Goal: Information Seeking & Learning: Learn about a topic

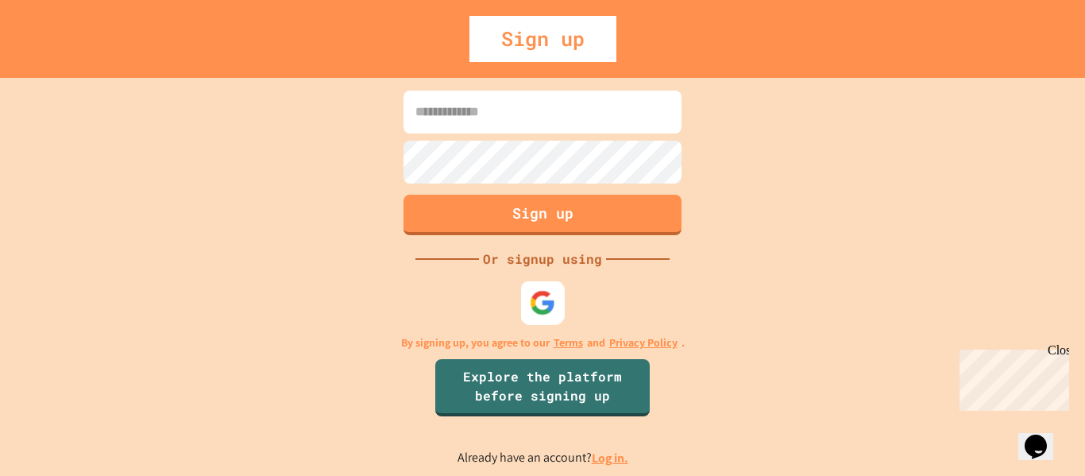
click at [532, 310] on img at bounding box center [543, 302] width 26 height 26
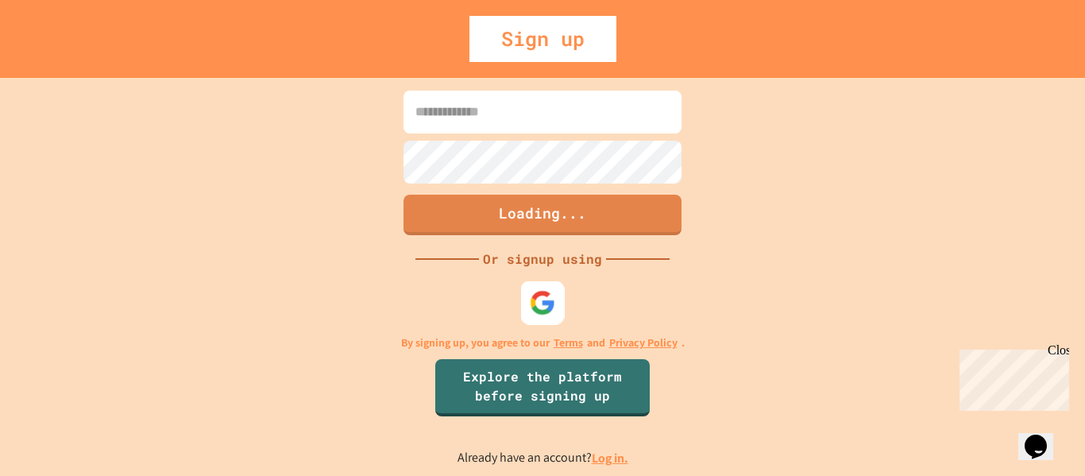
click at [554, 297] on img at bounding box center [543, 302] width 26 height 26
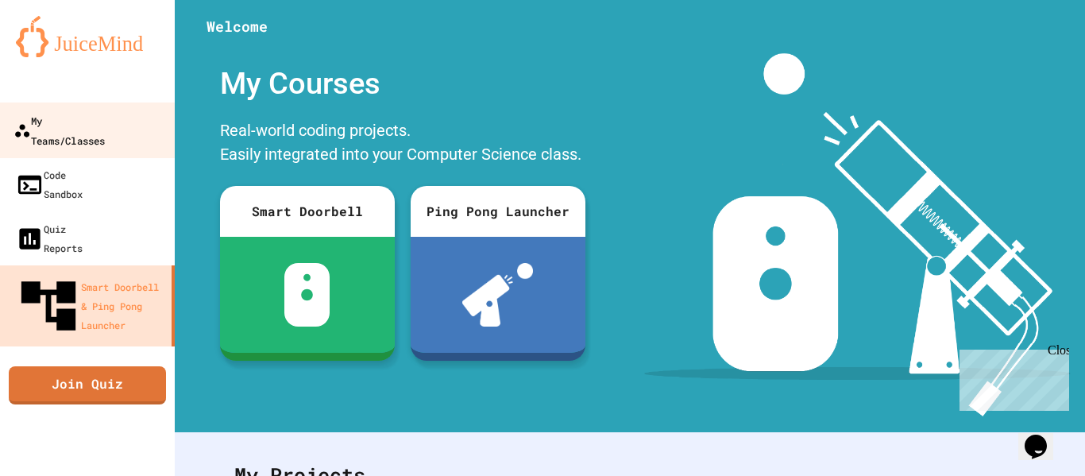
click at [94, 133] on link "My Teams/Classes" at bounding box center [88, 130] width 180 height 56
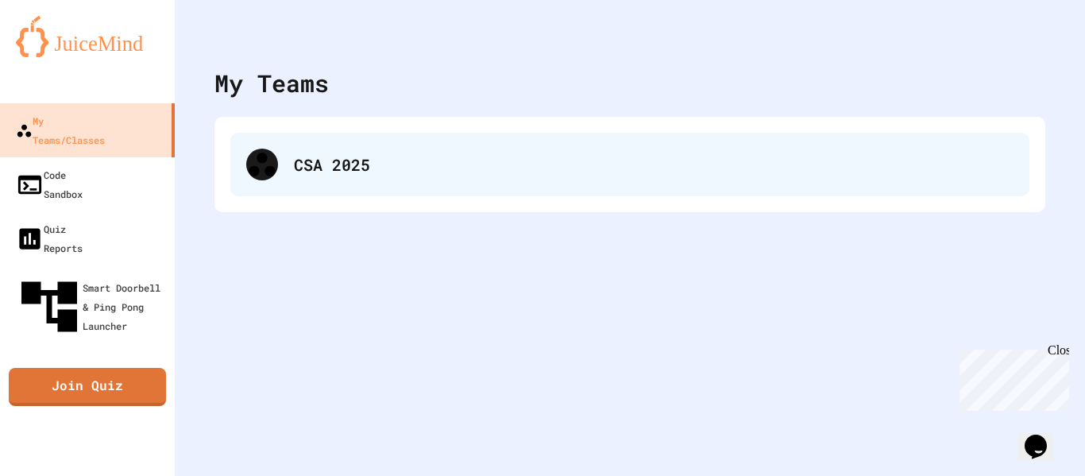
click at [321, 156] on div "CSA 2025" at bounding box center [653, 164] width 719 height 24
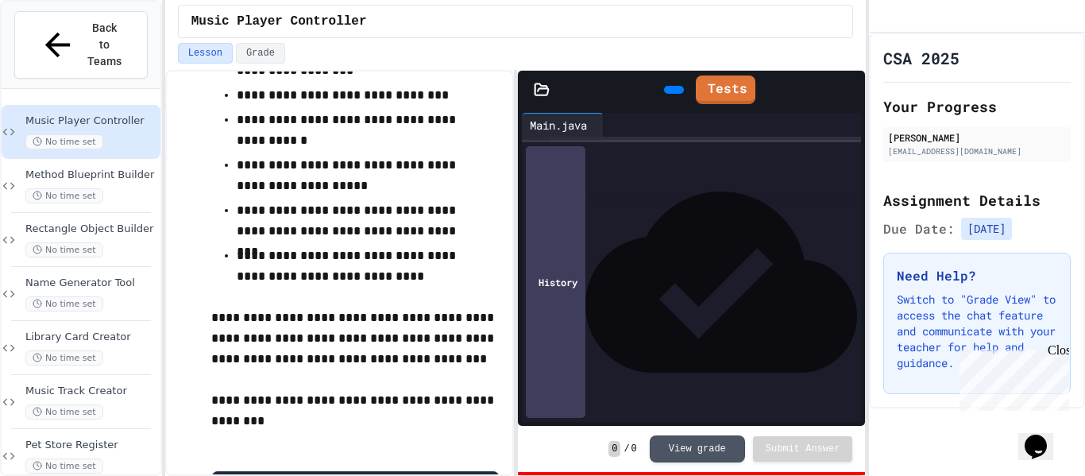
scroll to position [432, 0]
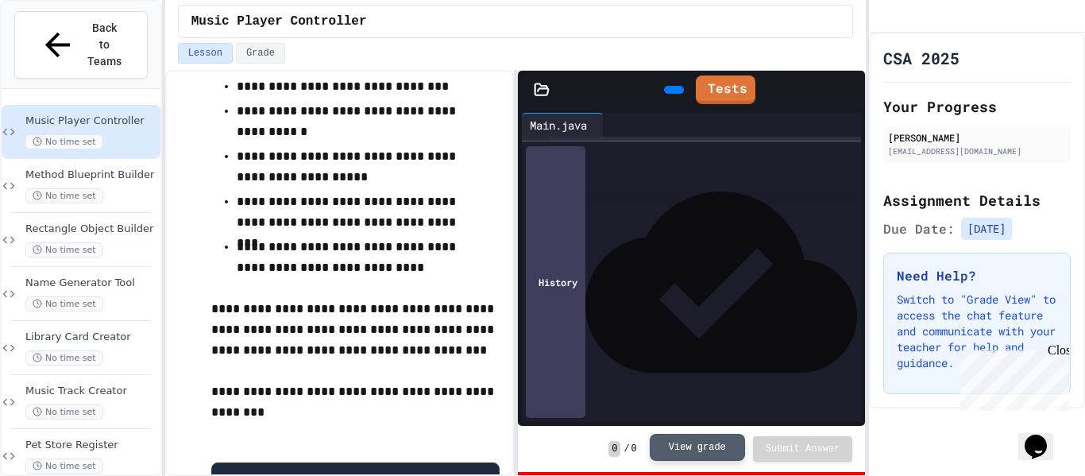
click at [675, 453] on button "View grade" at bounding box center [697, 447] width 95 height 27
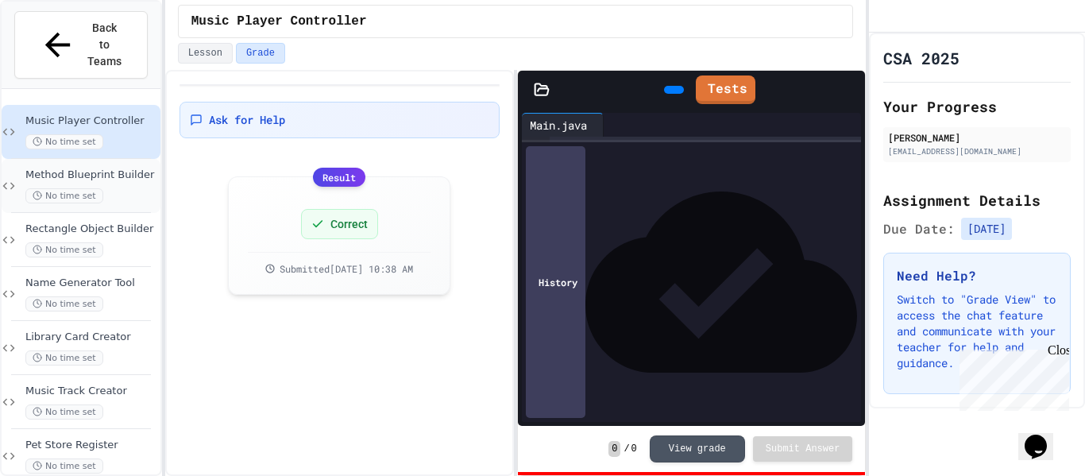
click at [101, 168] on span "Method Blueprint Builder" at bounding box center [91, 174] width 132 height 13
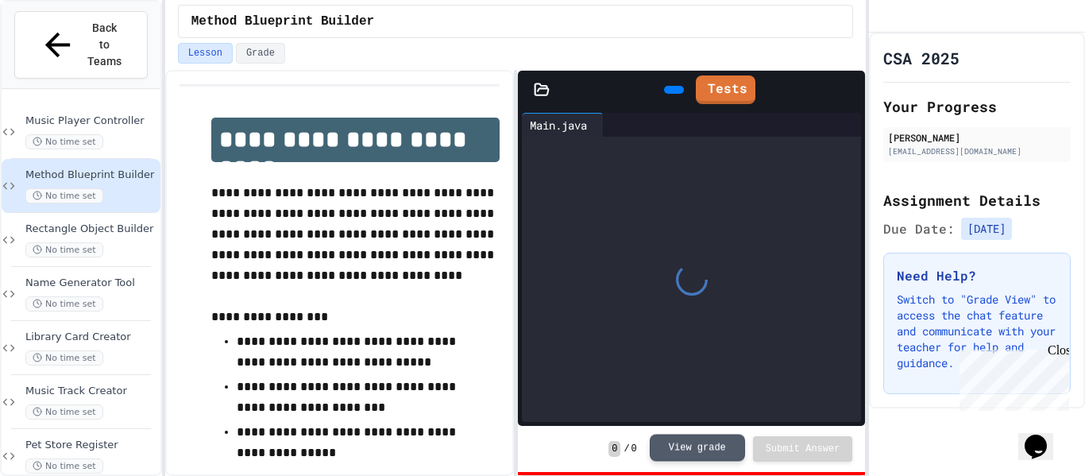
click at [681, 441] on button "View grade" at bounding box center [697, 447] width 95 height 27
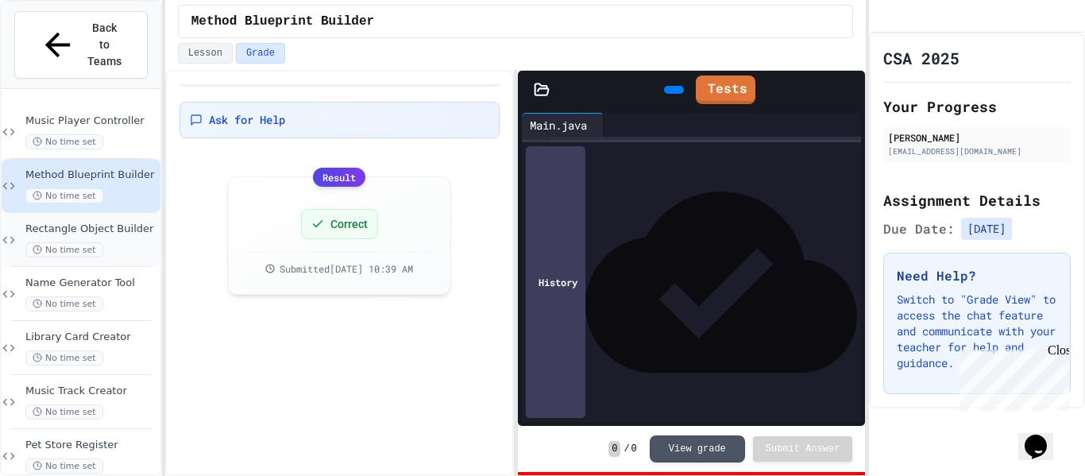
click at [105, 222] on span "Rectangle Object Builder" at bounding box center [91, 228] width 132 height 13
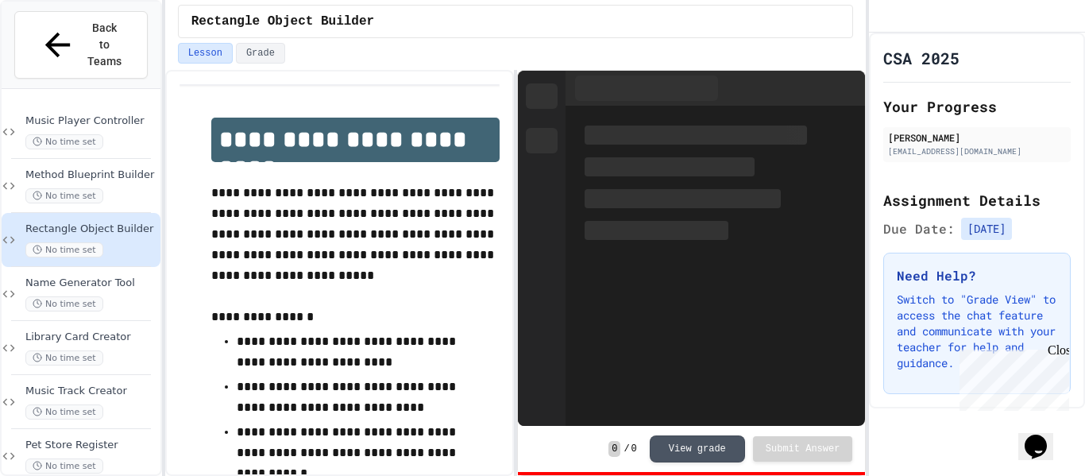
click at [682, 463] on div "0 / 0 View grade Submit Answer" at bounding box center [691, 449] width 347 height 46
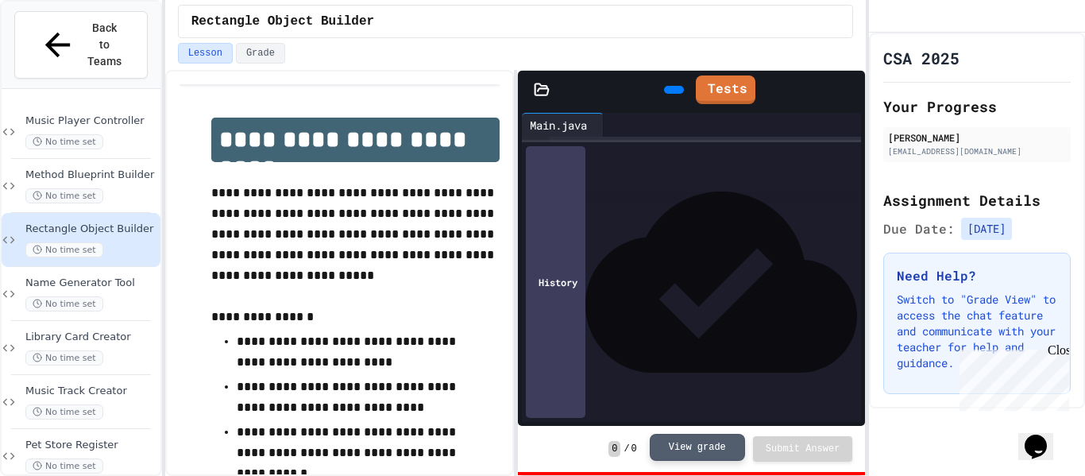
click at [679, 456] on button "View grade" at bounding box center [697, 447] width 95 height 27
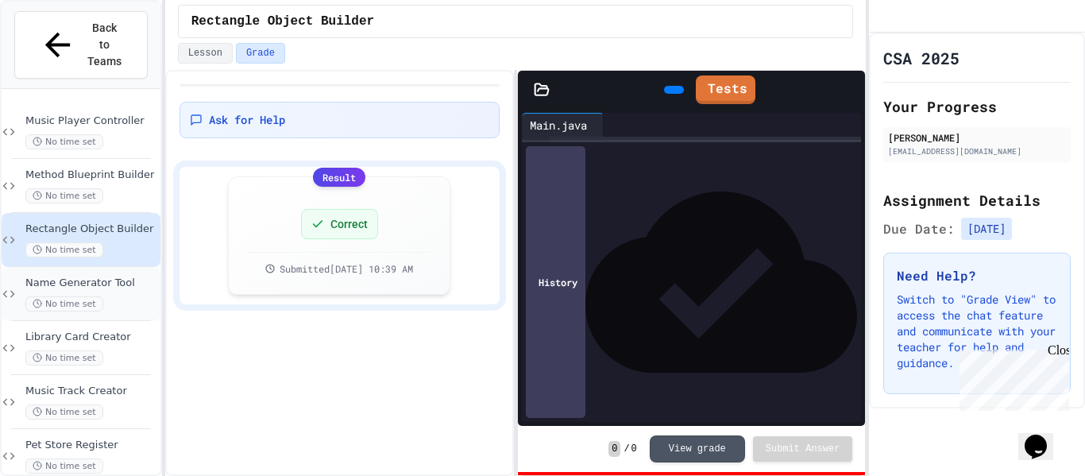
click at [78, 267] on div "Name Generator Tool No time set" at bounding box center [81, 294] width 159 height 54
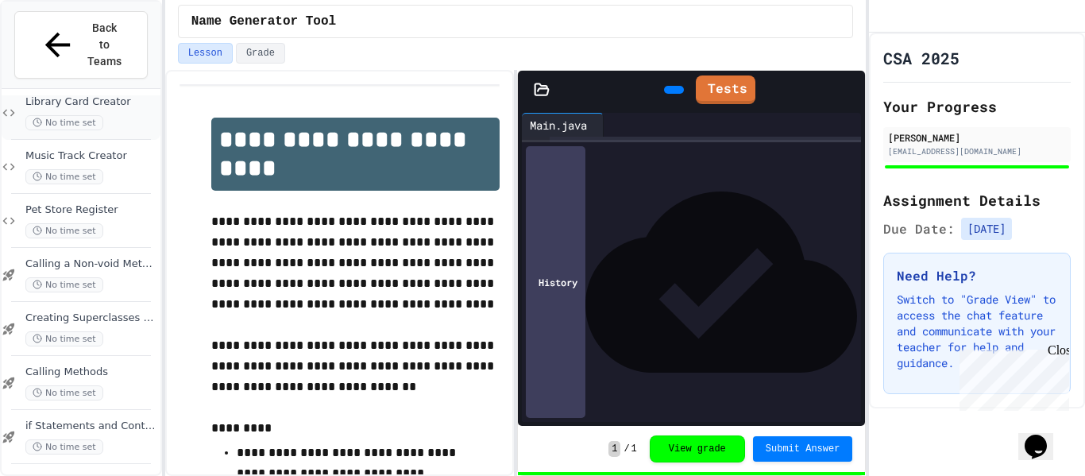
click at [100, 95] on span "Library Card Creator" at bounding box center [91, 101] width 132 height 13
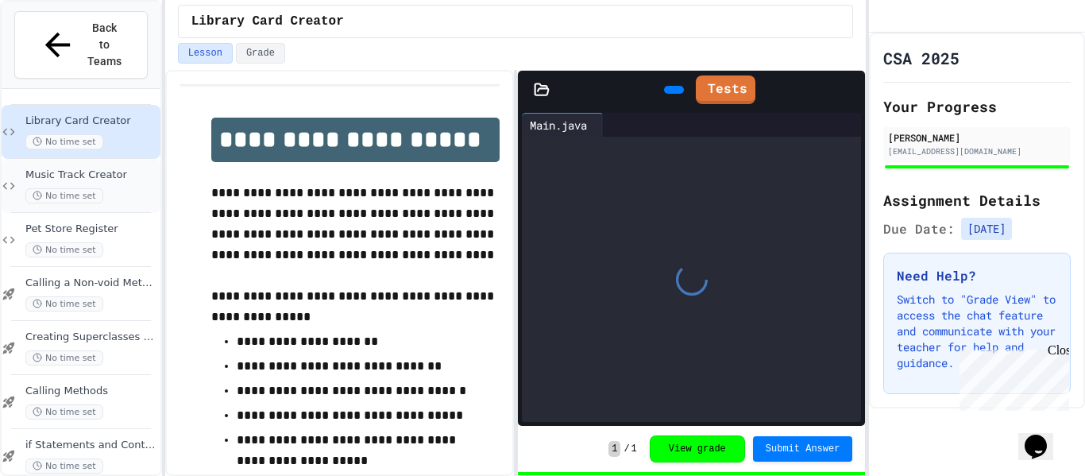
click at [92, 188] on span "No time set" at bounding box center [64, 195] width 78 height 15
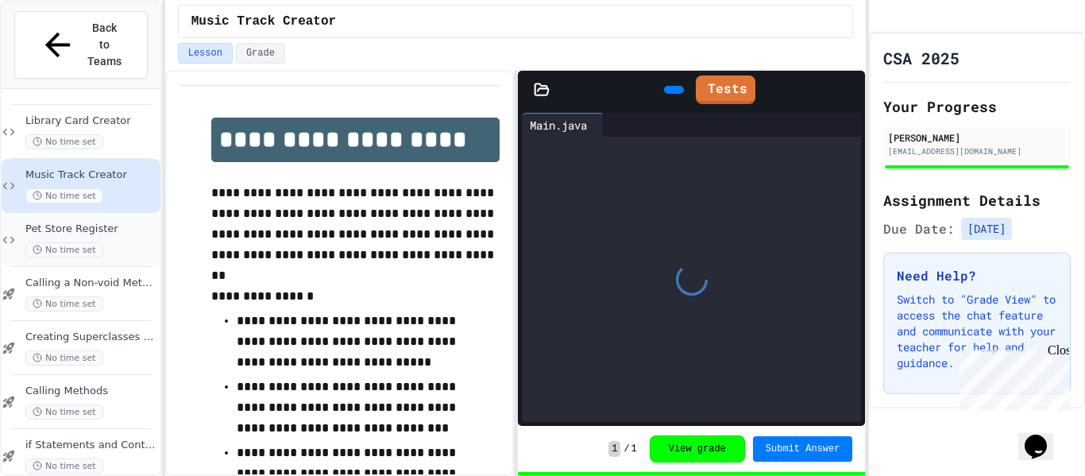
click at [88, 229] on div "Pet Store Register No time set" at bounding box center [81, 240] width 159 height 54
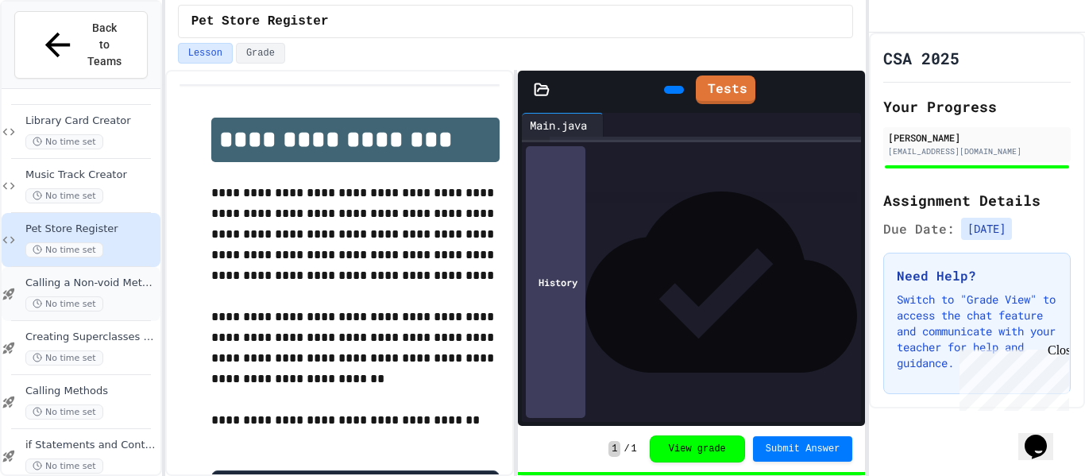
click at [97, 267] on div "Calling a Non-void Method No time set" at bounding box center [81, 294] width 159 height 54
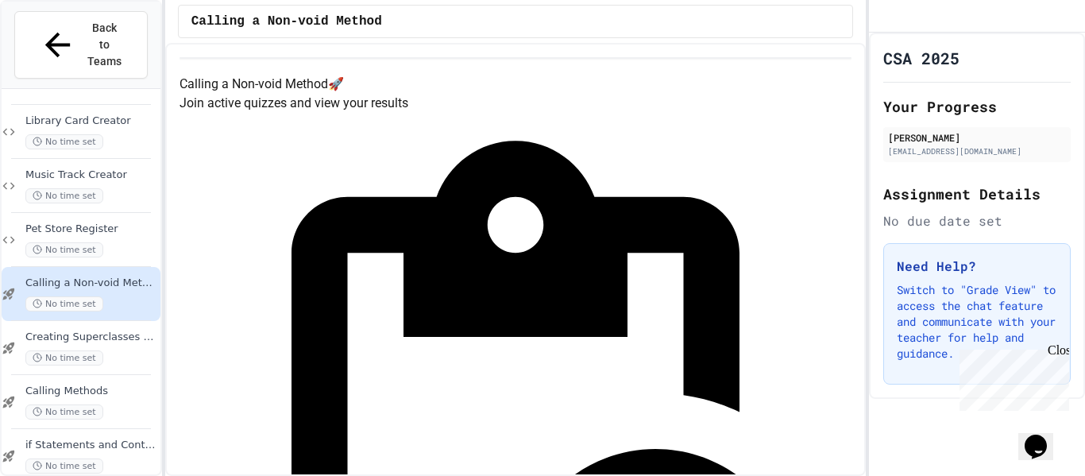
scroll to position [261, 0]
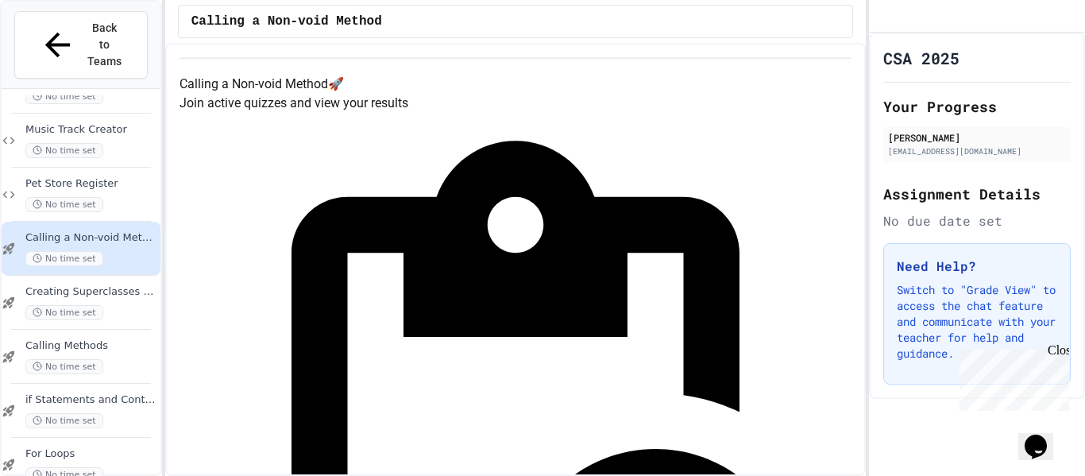
click at [89, 285] on span "Creating Superclasses and Subclasses" at bounding box center [91, 291] width 132 height 13
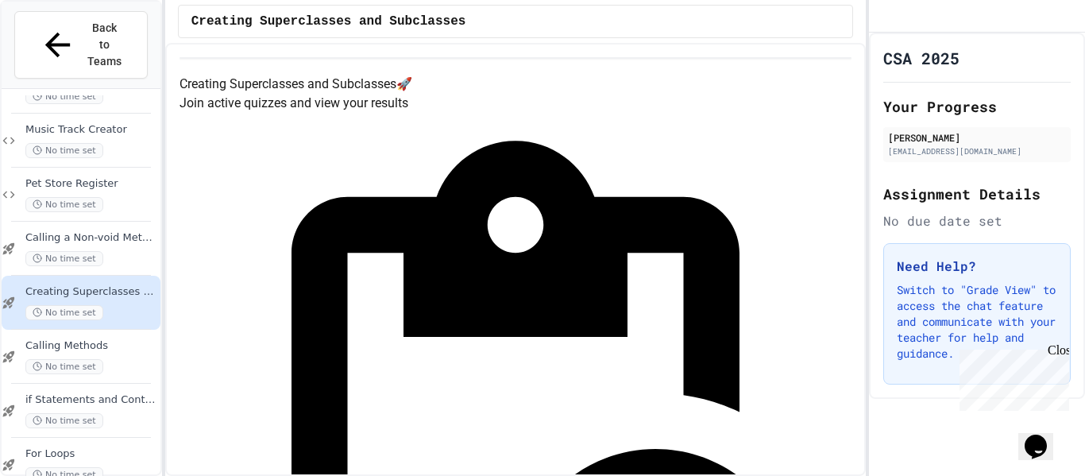
click at [110, 291] on div "Creating Superclasses and Subclasses No time set" at bounding box center [81, 303] width 159 height 54
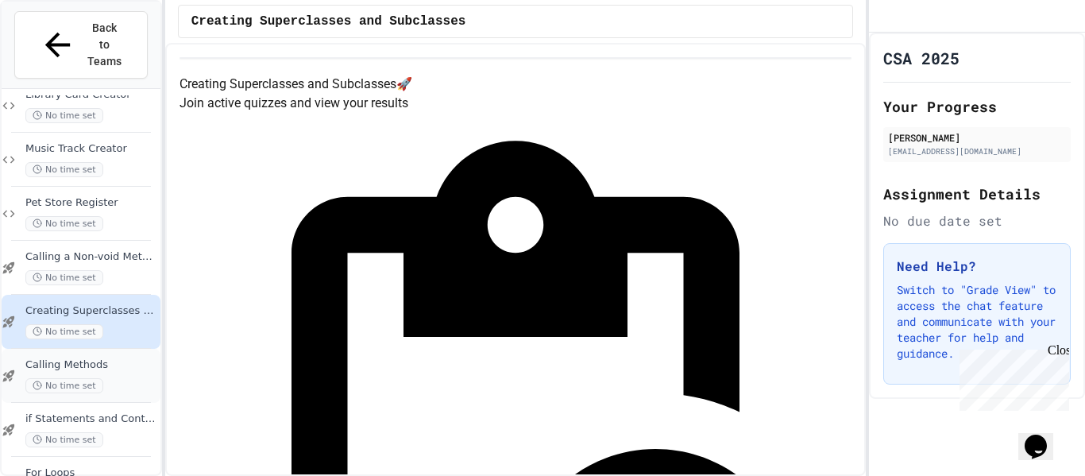
click at [110, 349] on div "Calling Methods No time set" at bounding box center [81, 376] width 159 height 54
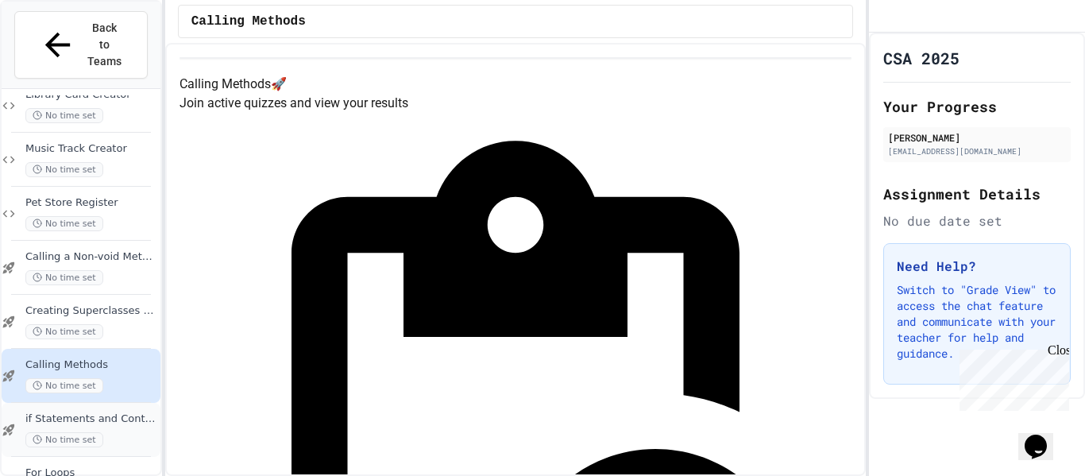
click at [101, 432] on div "No time set" at bounding box center [91, 439] width 132 height 15
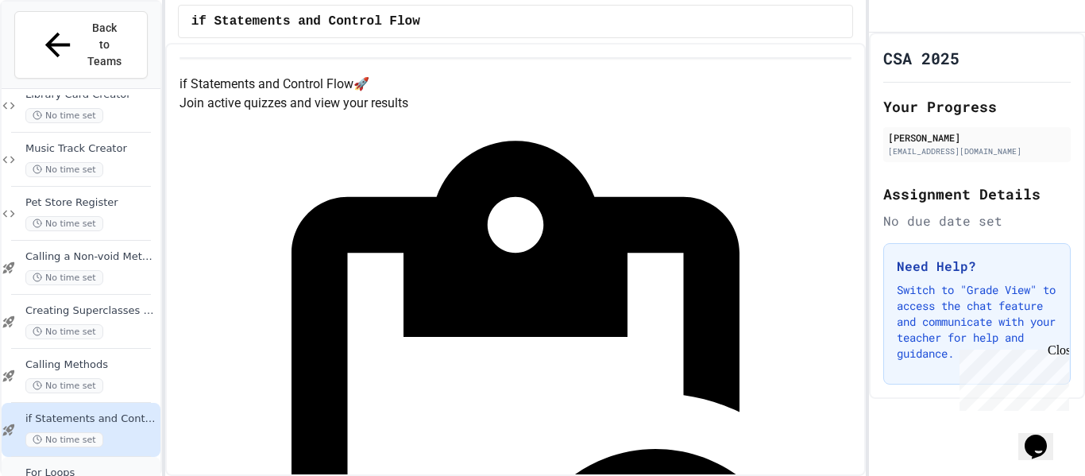
scroll to position [261, 0]
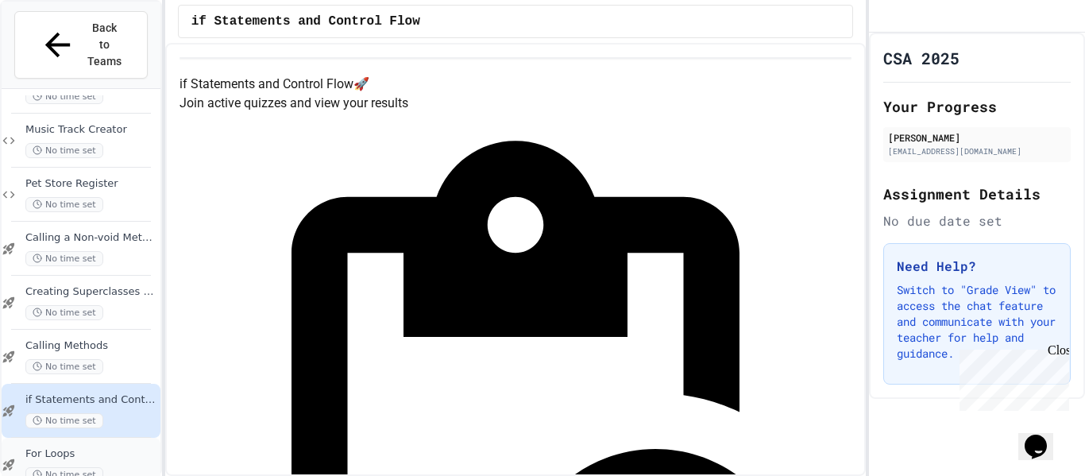
click at [90, 438] on div "For Loops No time set" at bounding box center [81, 465] width 159 height 54
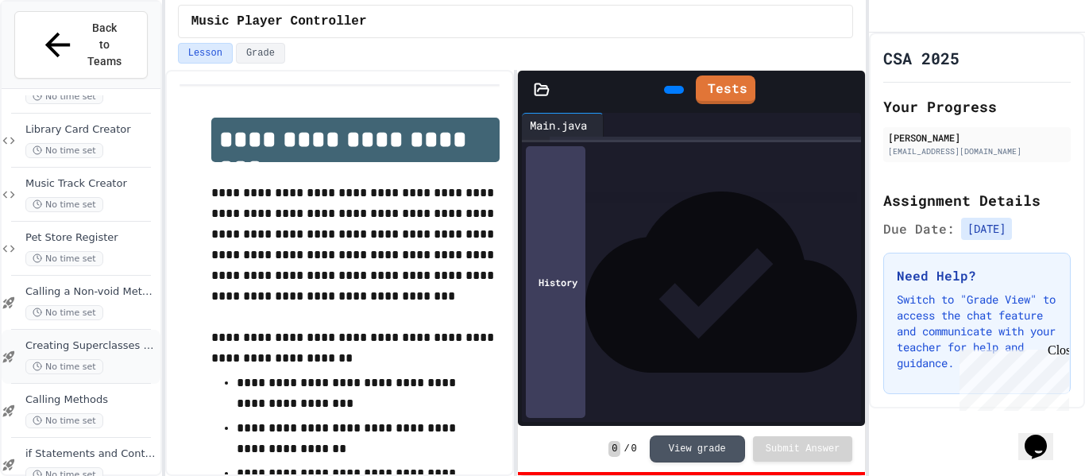
scroll to position [261, 0]
click at [75, 467] on span "No time set" at bounding box center [64, 474] width 78 height 15
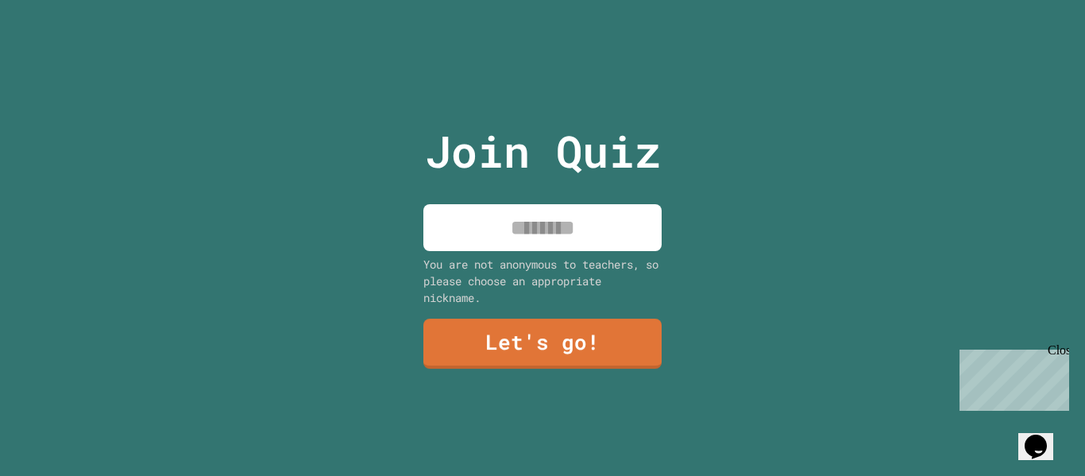
click at [527, 240] on input at bounding box center [542, 227] width 238 height 47
type input "*******"
click at [603, 361] on link "Let's go!" at bounding box center [542, 343] width 240 height 51
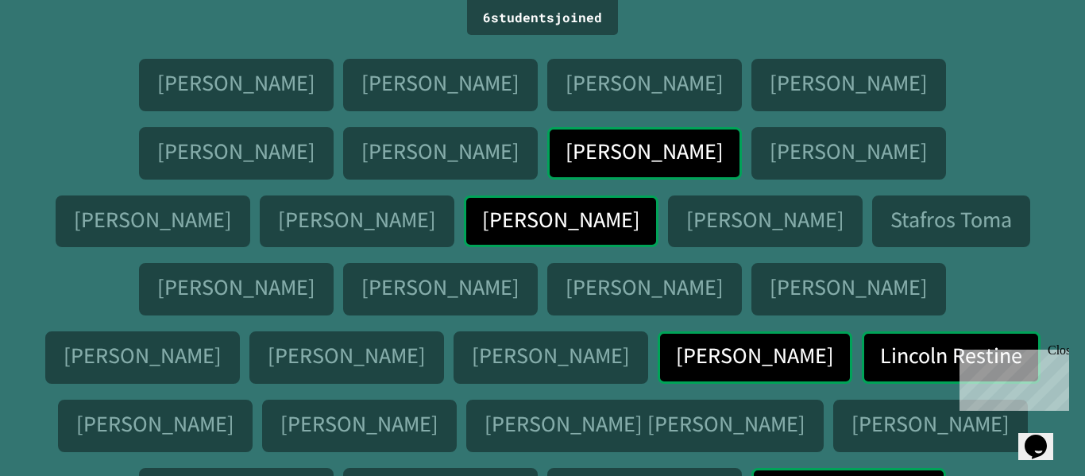
scroll to position [172, 0]
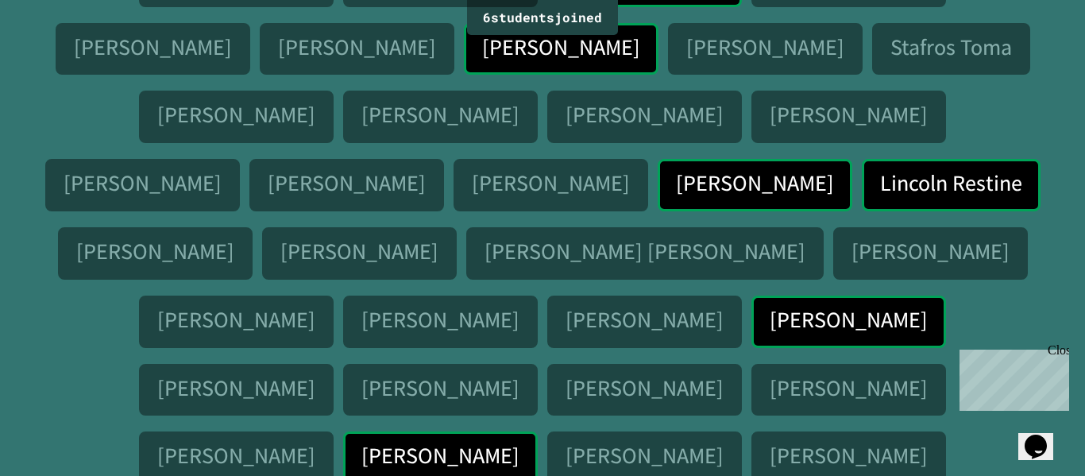
click at [398, 443] on p "Matthew Swallow" at bounding box center [439, 455] width 156 height 25
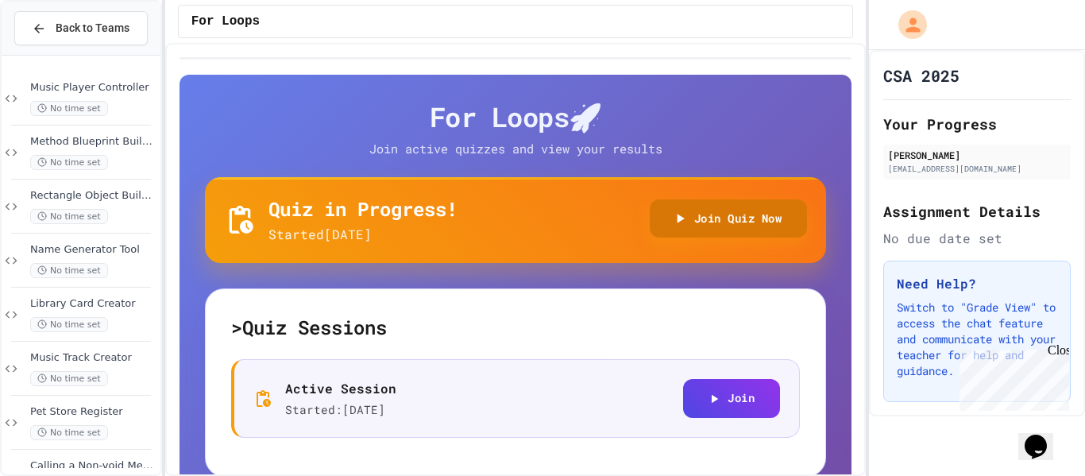
click at [693, 202] on button "Join Quiz Now" at bounding box center [729, 218] width 158 height 39
click at [696, 211] on button "Join Quiz Now" at bounding box center [729, 218] width 158 height 39
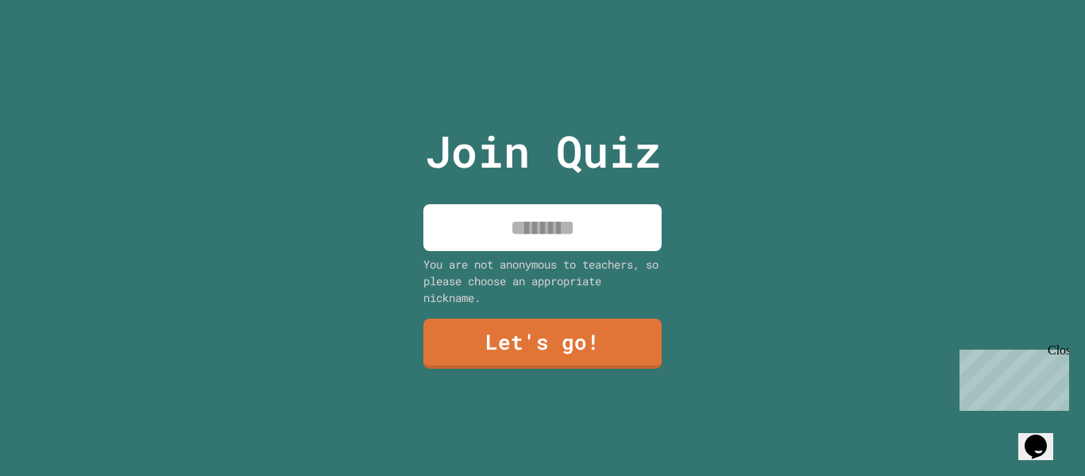
click at [538, 218] on input at bounding box center [542, 227] width 238 height 47
type input "*******"
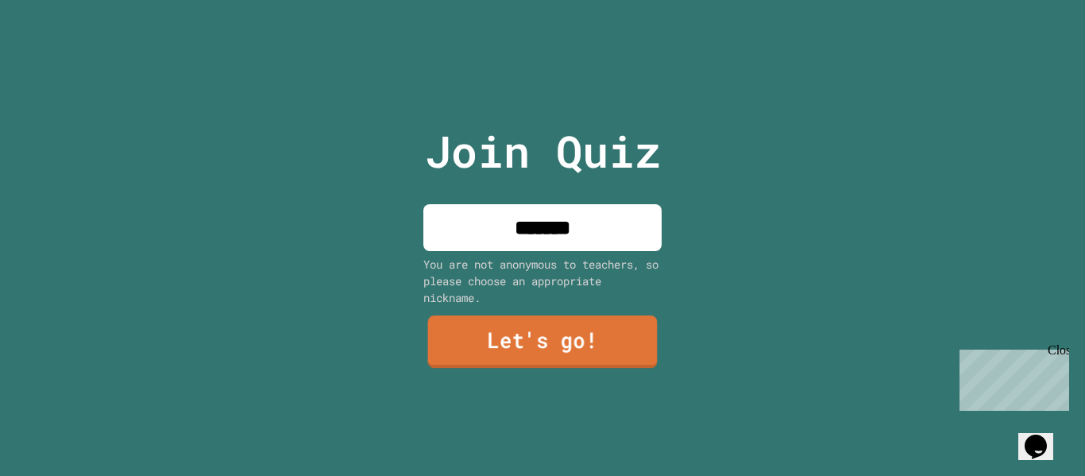
click at [640, 334] on link "Let's go!" at bounding box center [542, 341] width 229 height 52
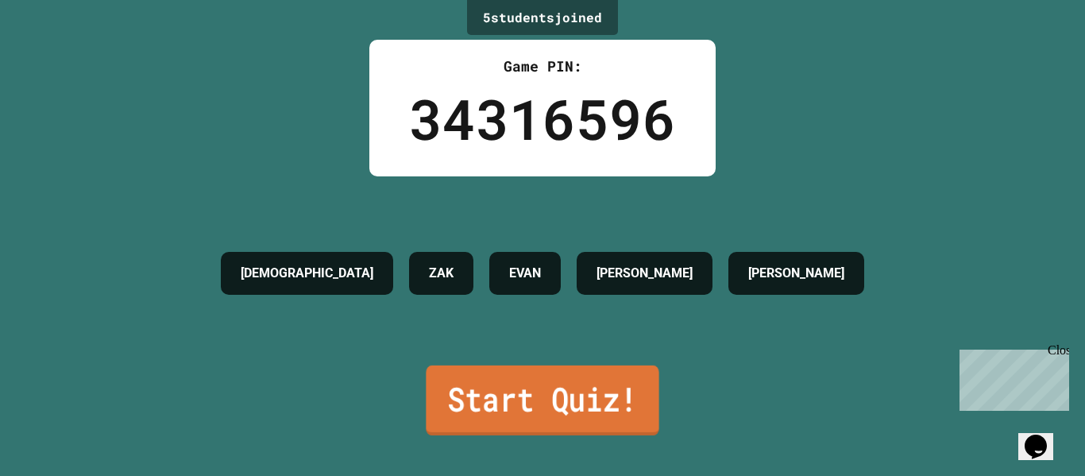
click at [596, 376] on link "Start Quiz!" at bounding box center [542, 400] width 233 height 70
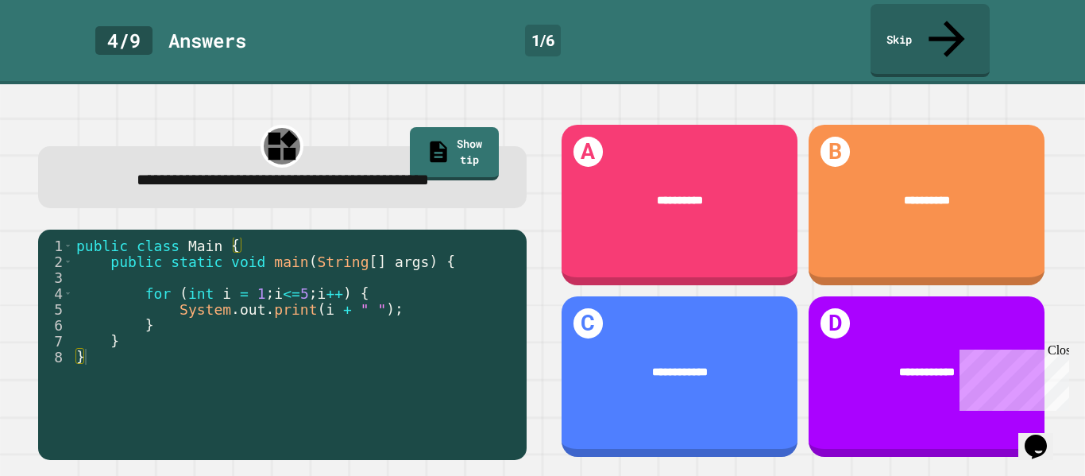
click at [1061, 347] on div "Close" at bounding box center [1057, 353] width 20 height 20
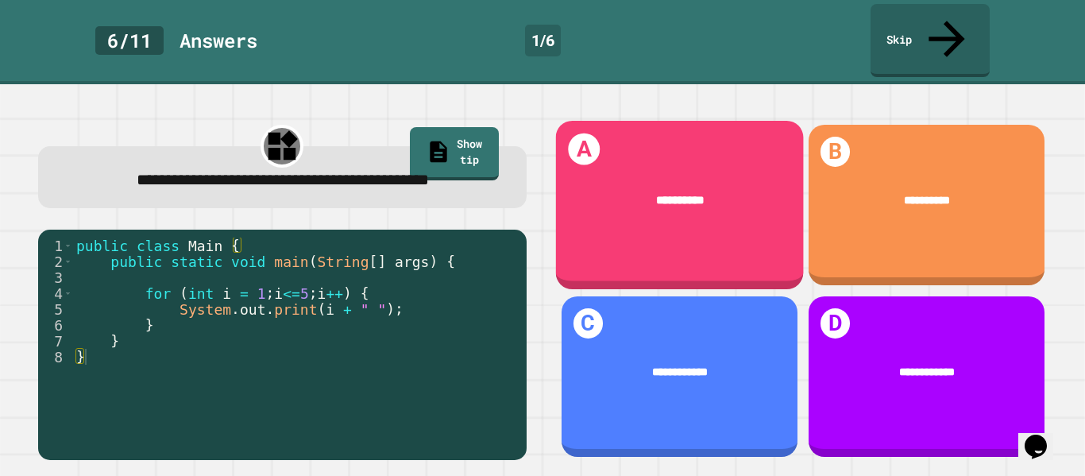
click at [616, 223] on div "A *********" at bounding box center [679, 205] width 248 height 168
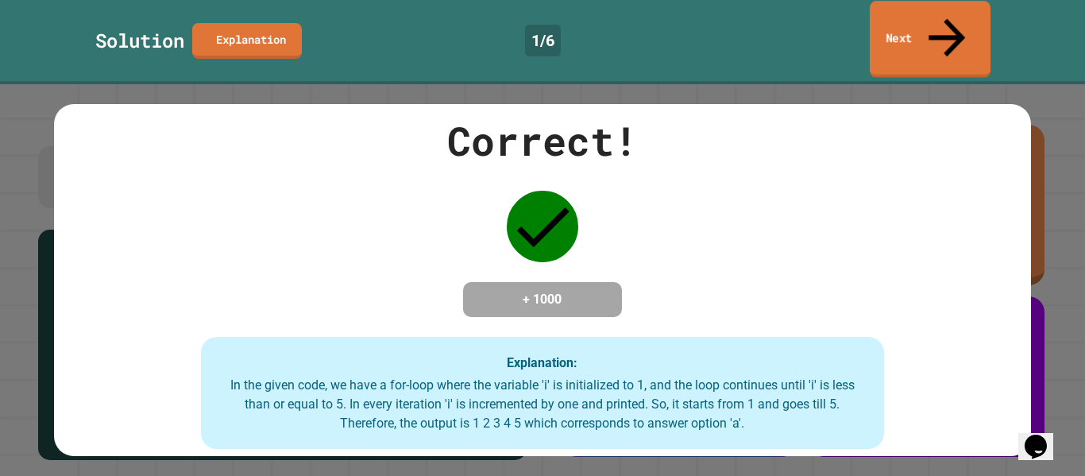
click at [926, 16] on link "Next" at bounding box center [929, 39] width 121 height 77
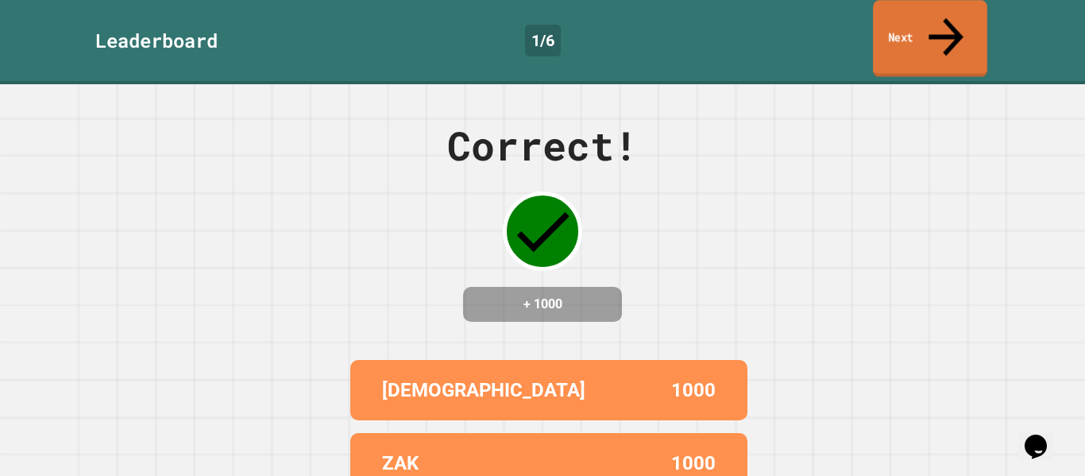
click at [926, 16] on link "Next" at bounding box center [930, 38] width 114 height 77
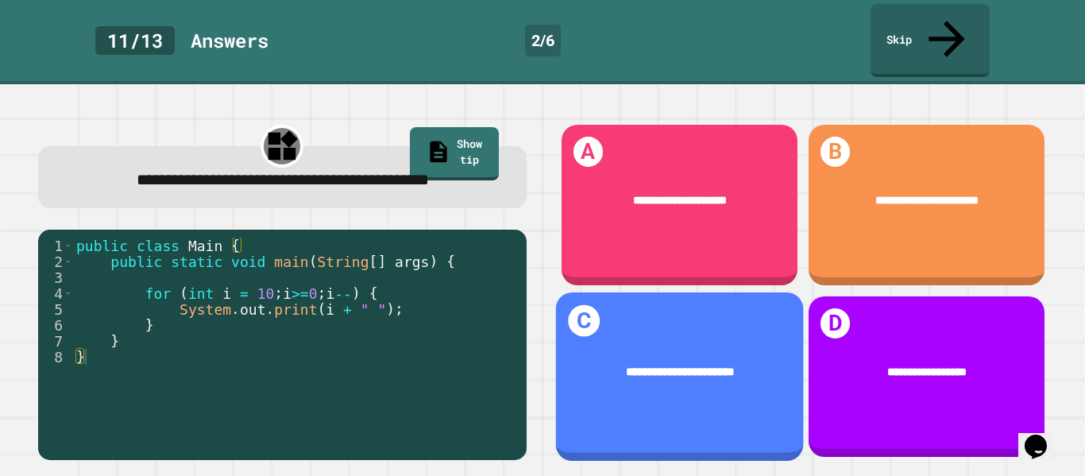
click at [664, 321] on div "**********" at bounding box center [679, 376] width 248 height 168
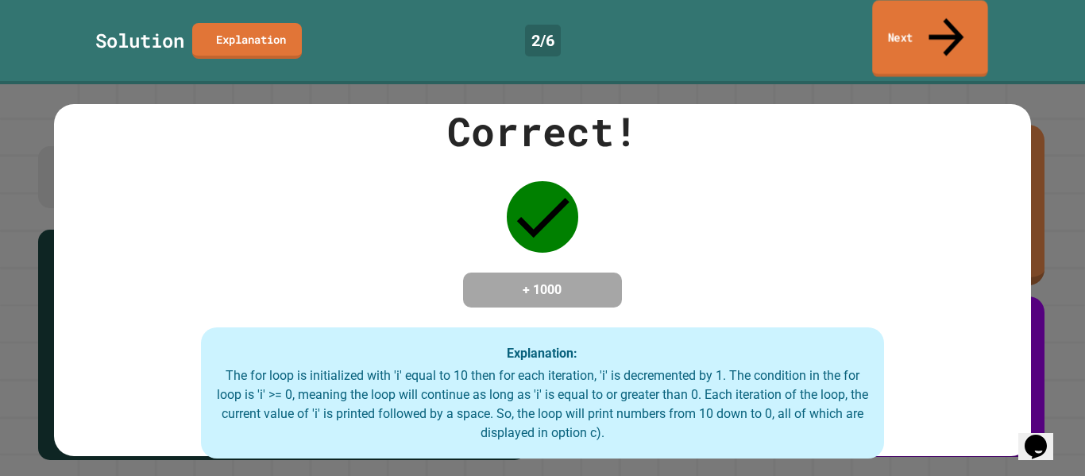
click at [896, 37] on link "Next" at bounding box center [929, 38] width 115 height 77
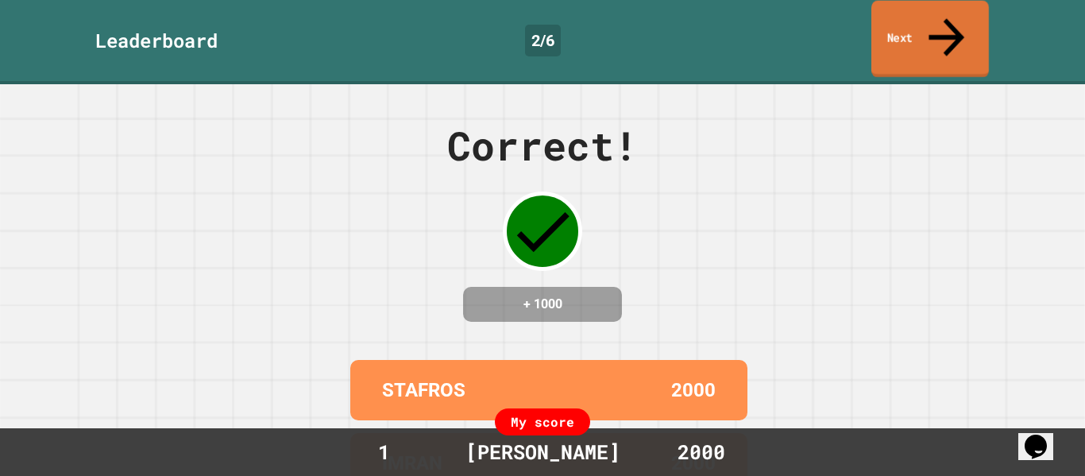
click at [893, 10] on link "Next" at bounding box center [930, 39] width 118 height 77
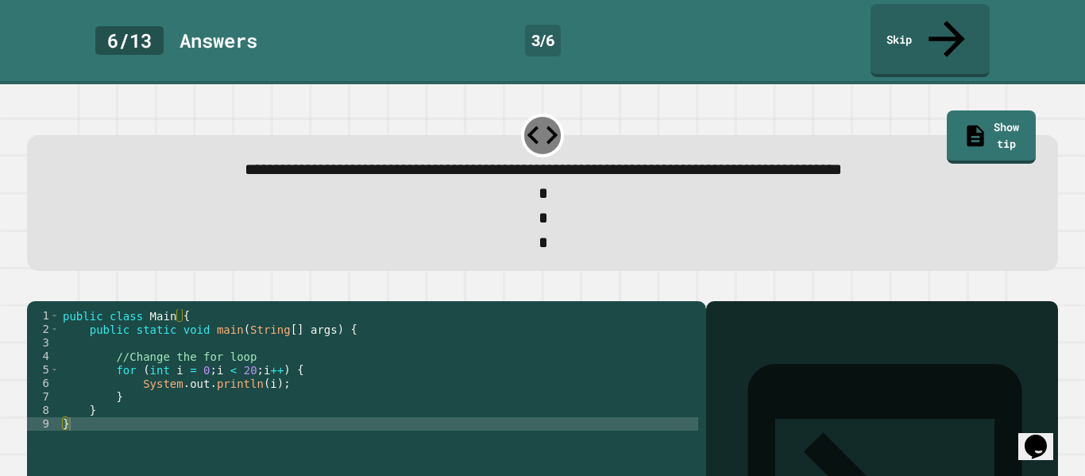
scroll to position [17, 0]
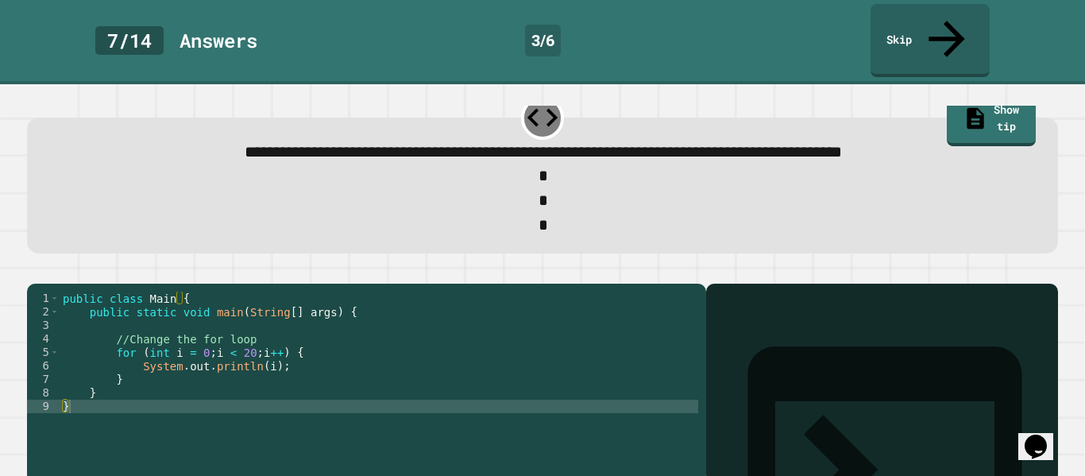
click at [203, 339] on div "public class Main { public static void main ( String [ ] args ) { //Change the …" at bounding box center [379, 385] width 638 height 189
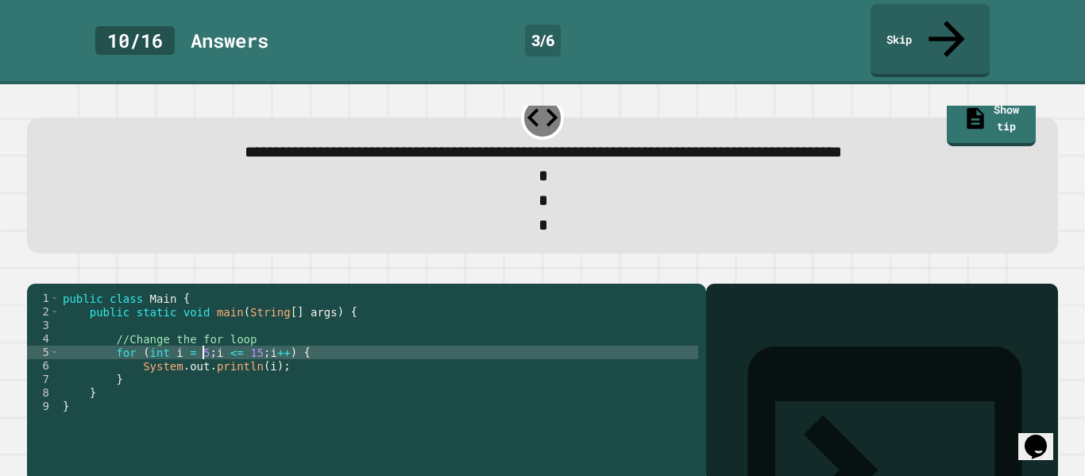
scroll to position [0, 18]
click at [268, 357] on div "public class Main { public static void main ( String [ ] args ) { //Change the …" at bounding box center [379, 385] width 638 height 189
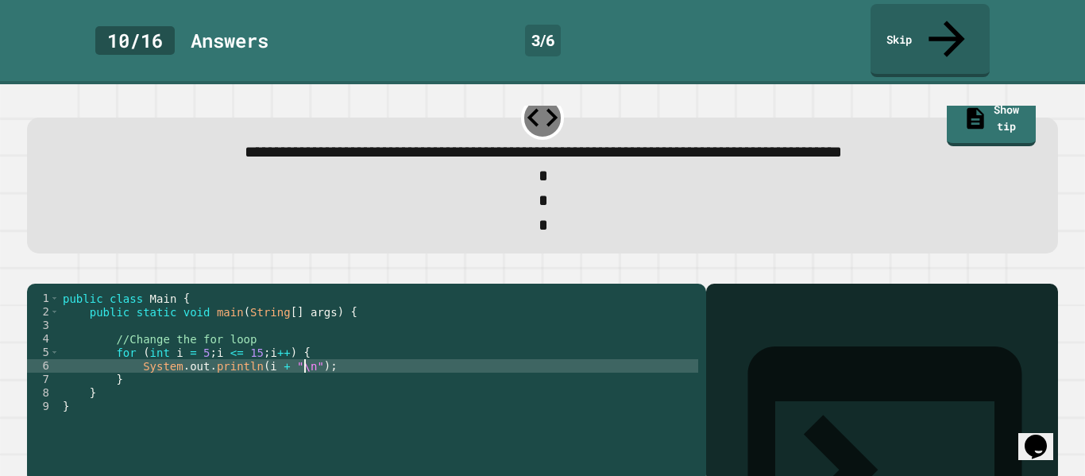
scroll to position [0, 31]
click at [67, 264] on div at bounding box center [542, 273] width 1031 height 19
click at [35, 270] on button "button" at bounding box center [35, 270] width 0 height 0
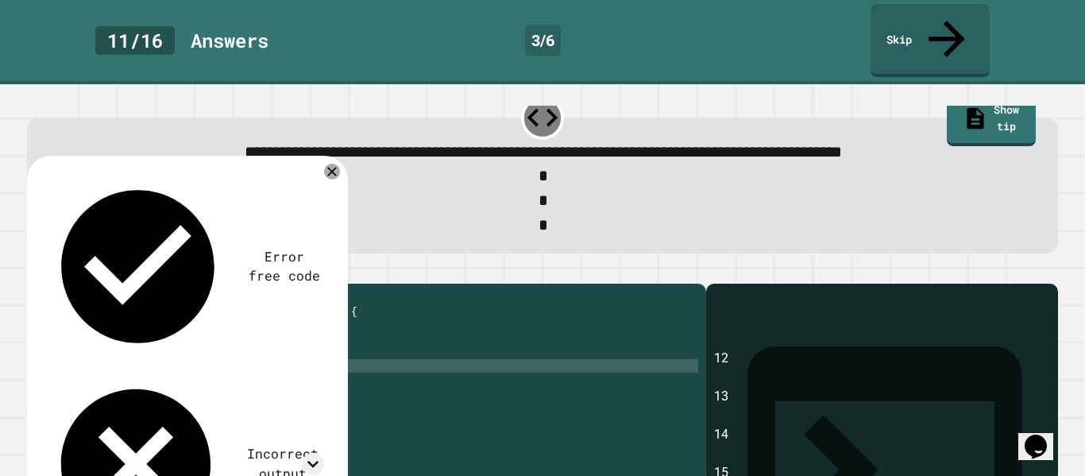
scroll to position [0, 0]
click at [329, 166] on icon at bounding box center [331, 171] width 10 height 10
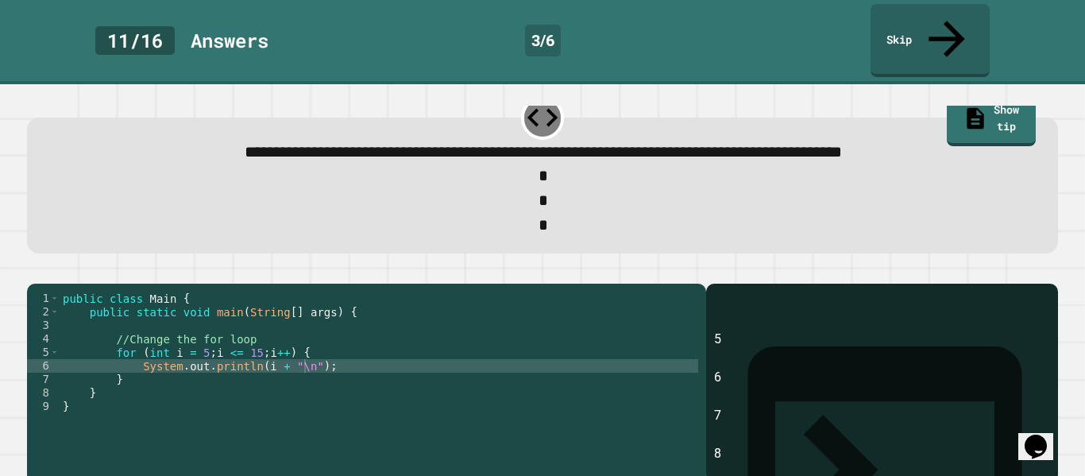
click at [237, 342] on div "public class Main { public static void main ( String [ ] args ) { //Change the …" at bounding box center [379, 385] width 638 height 189
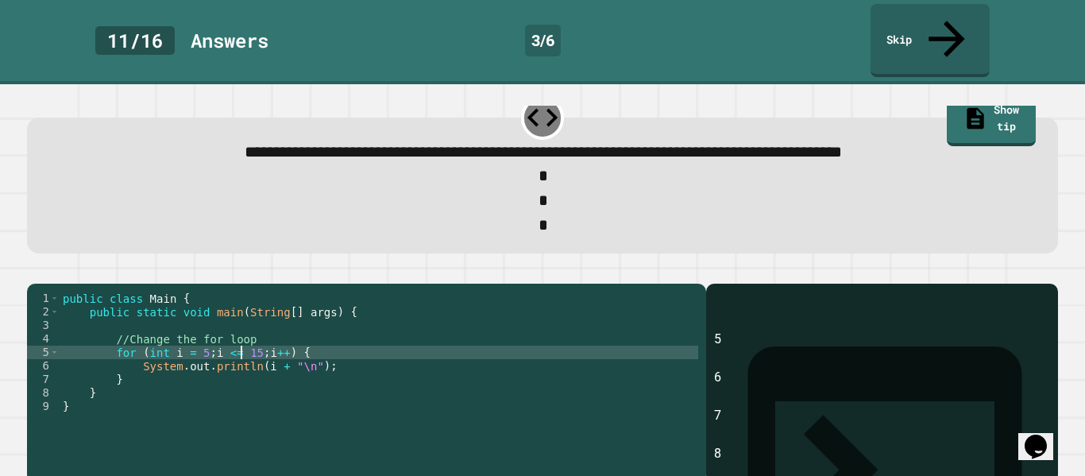
scroll to position [0, 29]
click at [35, 270] on icon "button" at bounding box center [35, 270] width 0 height 0
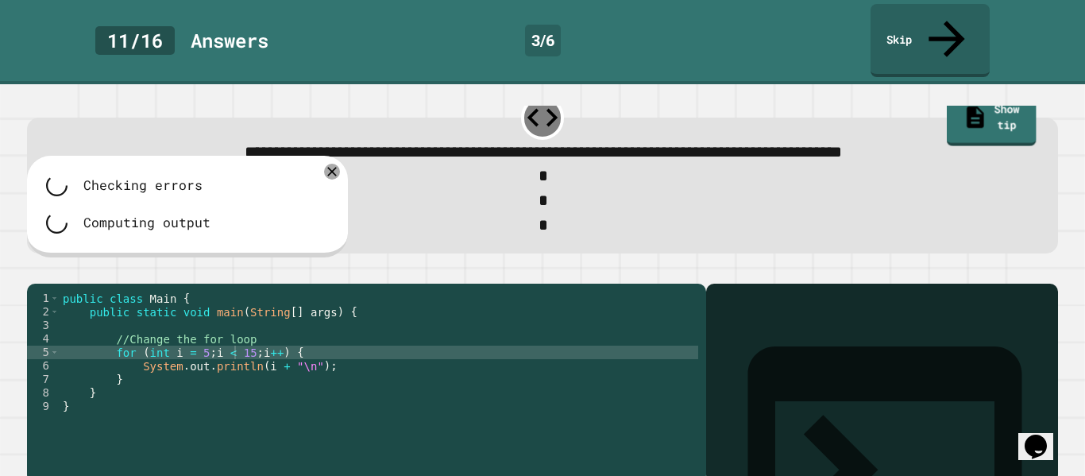
click at [1010, 93] on link "Show tip" at bounding box center [991, 119] width 90 height 53
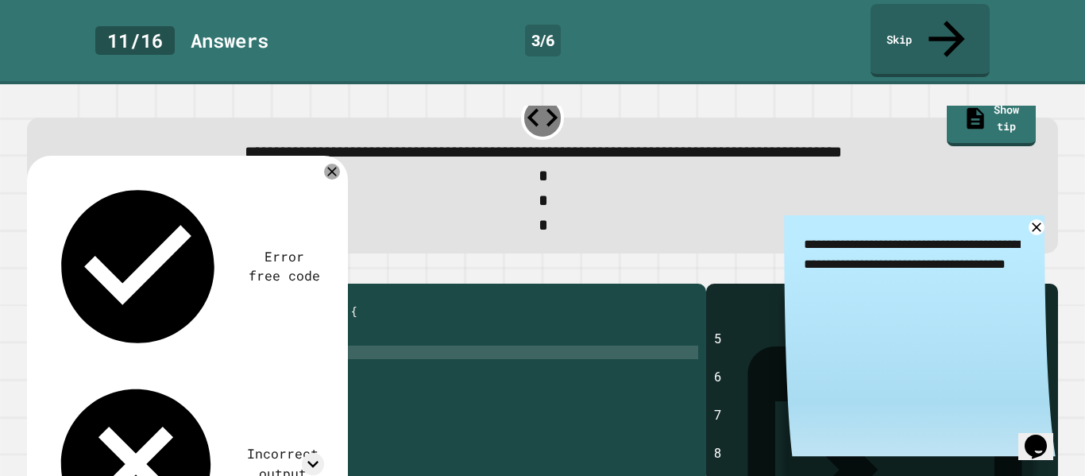
click at [313, 357] on div "public class Main { public static void main ( String [ ] args ) { //Change the …" at bounding box center [379, 385] width 638 height 189
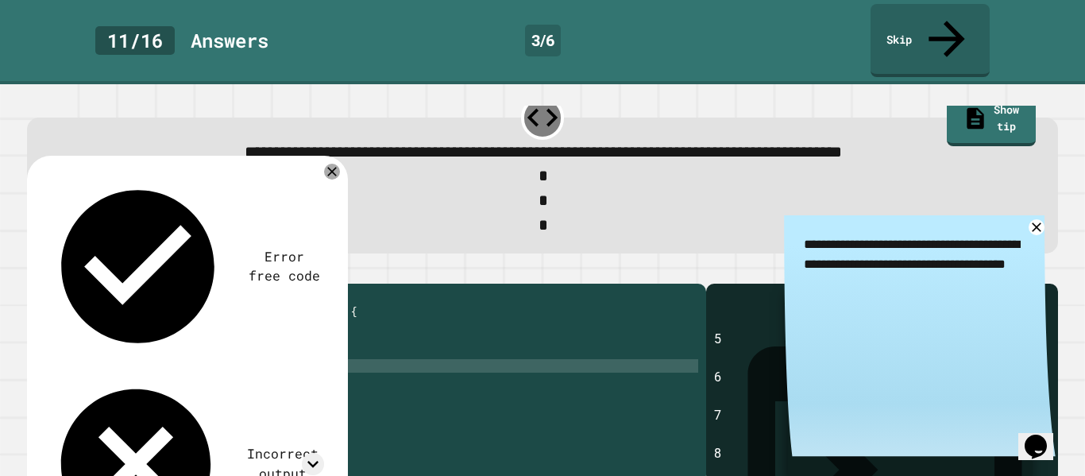
scroll to position [0, 29]
click at [29, 264] on div at bounding box center [542, 273] width 1031 height 19
click at [35, 270] on icon "button" at bounding box center [35, 270] width 0 height 0
click at [1036, 218] on icon at bounding box center [1036, 228] width 20 height 20
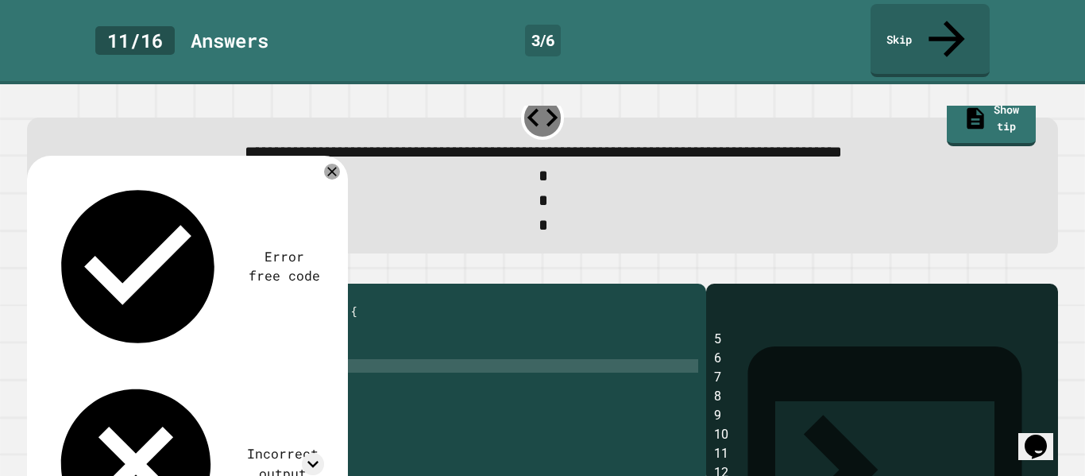
click at [205, 340] on div "public class Main { public static void main ( String [ ] args ) { //Change the …" at bounding box center [379, 385] width 638 height 189
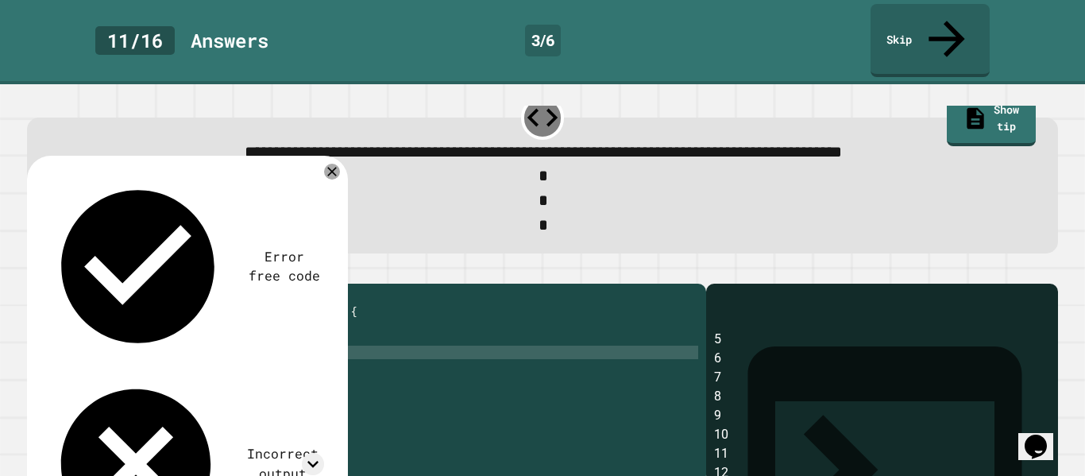
scroll to position [0, 23]
type textarea "**********"
click at [35, 270] on icon "button" at bounding box center [35, 270] width 0 height 0
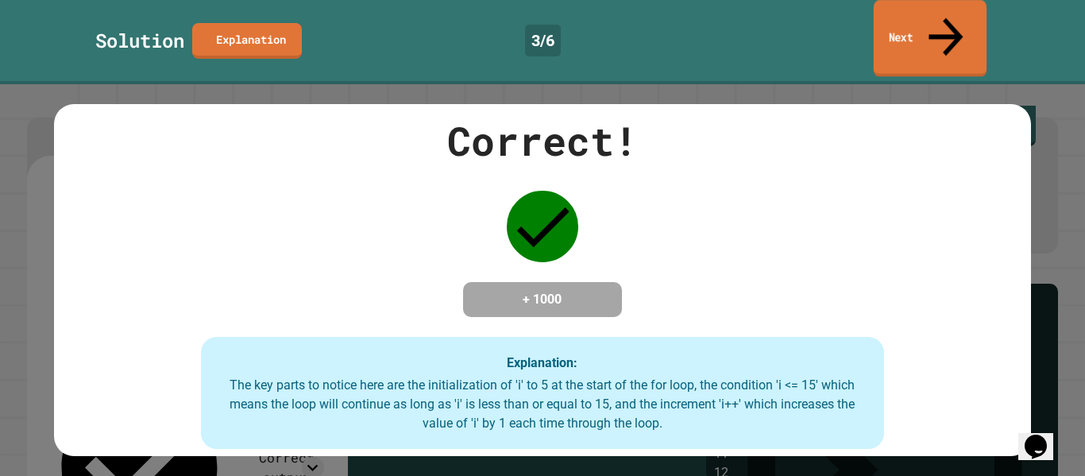
click at [939, 10] on icon at bounding box center [946, 37] width 52 height 56
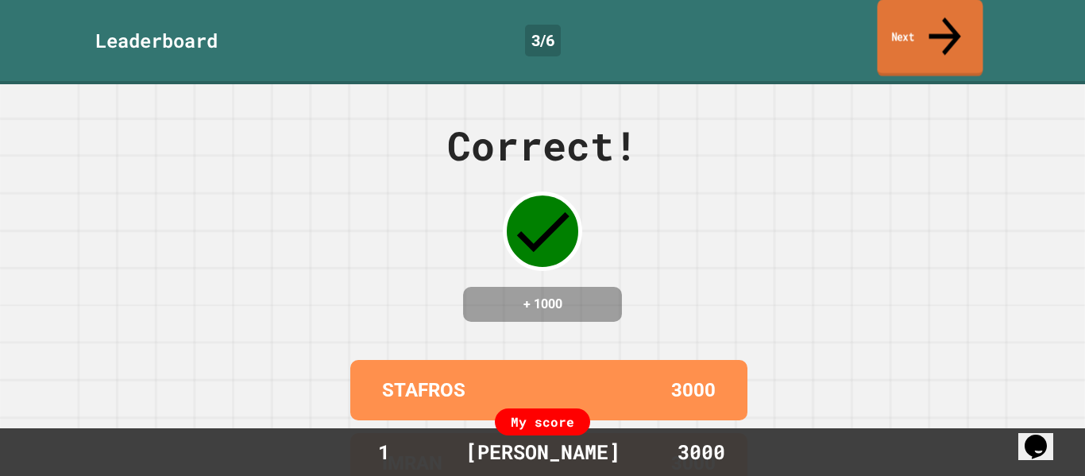
click at [897, 33] on link "Next" at bounding box center [930, 37] width 106 height 77
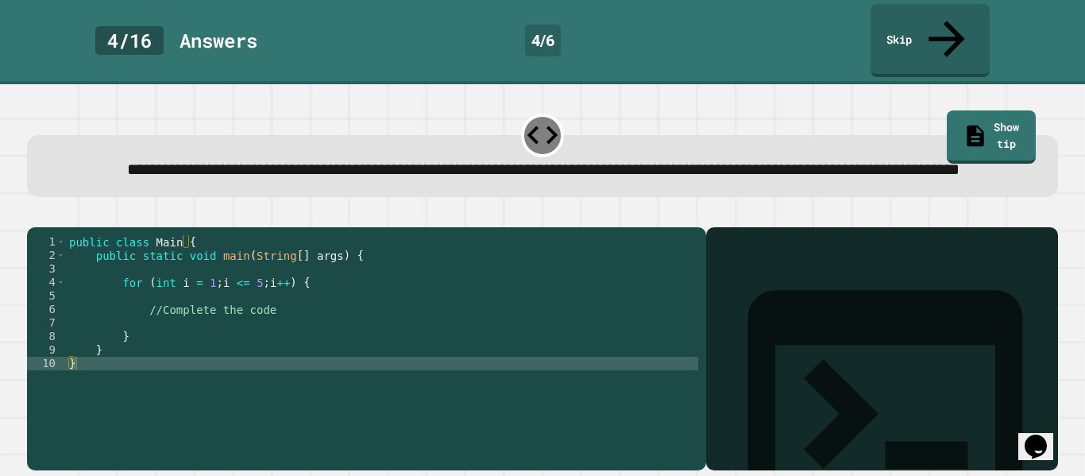
click at [211, 318] on div "public class Main { public static void main ( String [ ] args ) { for ( int i =…" at bounding box center [382, 349] width 632 height 229
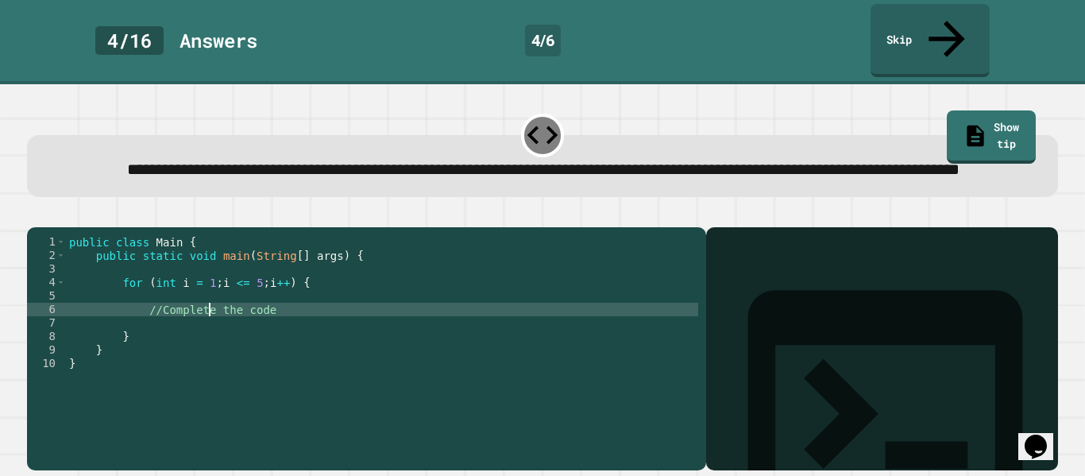
click at [204, 313] on div "public class Main { public static void main ( String [ ] args ) { for ( int i =…" at bounding box center [382, 349] width 632 height 229
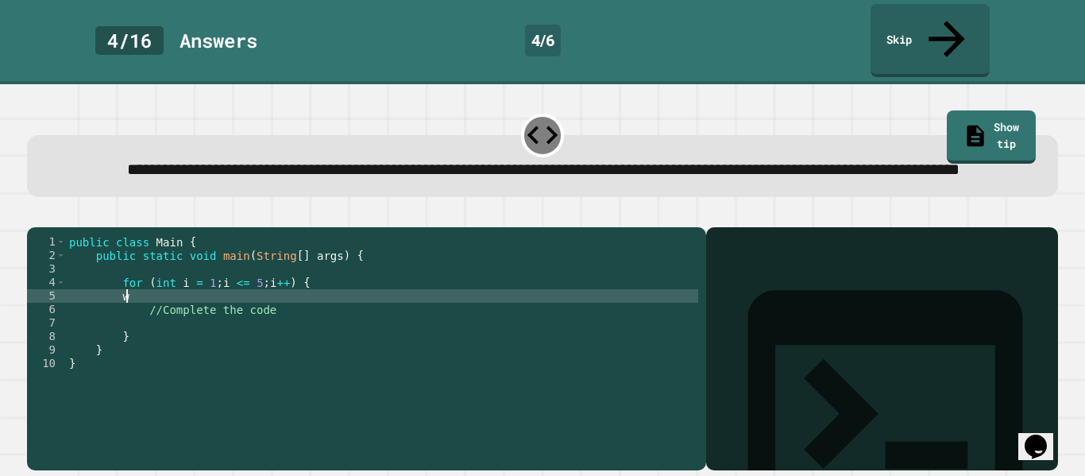
type textarea "*"
click at [44, 227] on div at bounding box center [542, 217] width 1031 height 19
click at [35, 214] on button "button" at bounding box center [35, 214] width 0 height 0
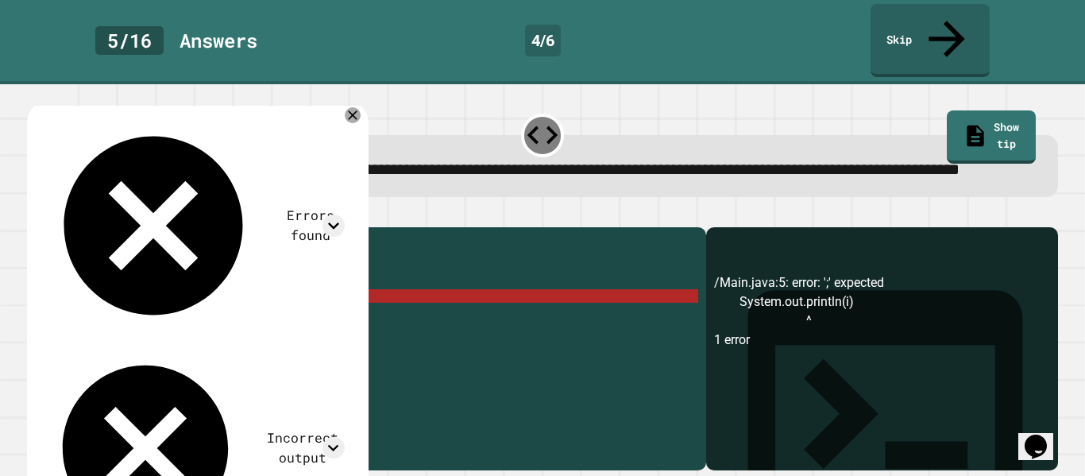
click at [269, 303] on div "public class Main { public static void main ( String [ ] args ) { for ( int i =…" at bounding box center [382, 349] width 632 height 229
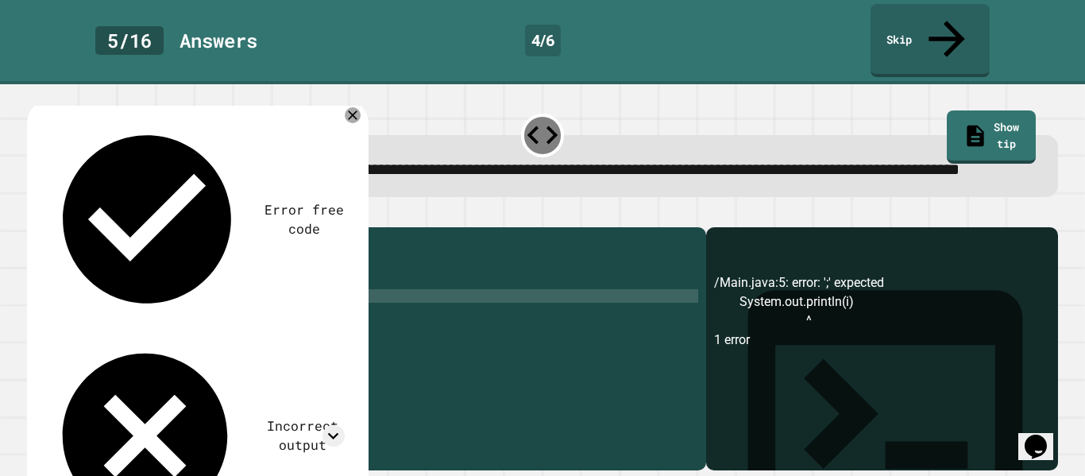
scroll to position [0, 23]
click at [33, 210] on div at bounding box center [542, 217] width 1031 height 19
click at [50, 218] on icon "button" at bounding box center [45, 223] width 9 height 11
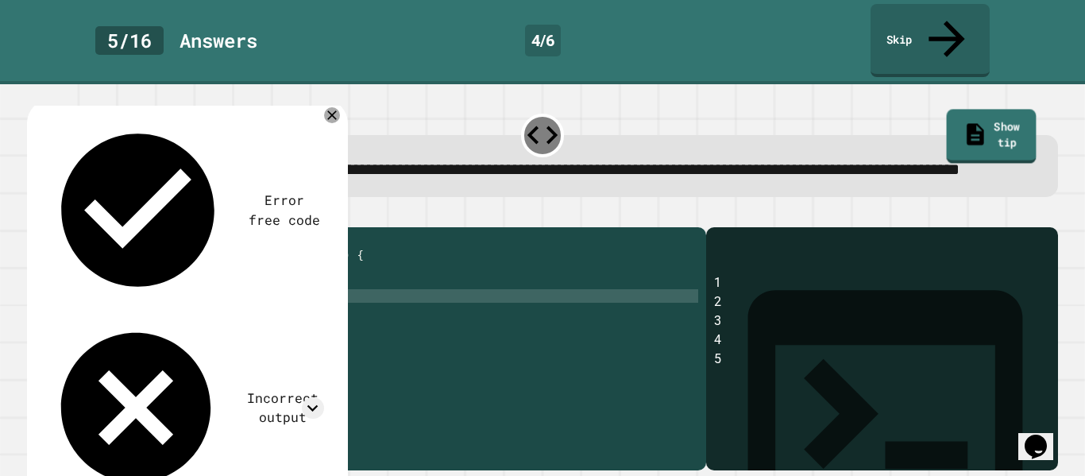
click at [973, 110] on link "Show tip" at bounding box center [991, 137] width 90 height 54
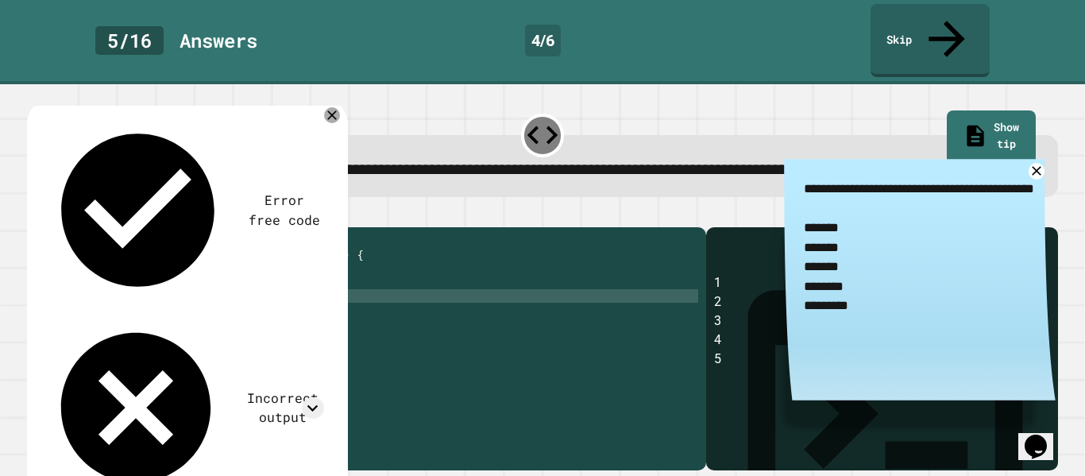
click at [291, 291] on div "public class Main { public static void main ( String [ ] args ) { for ( int i =…" at bounding box center [382, 349] width 632 height 229
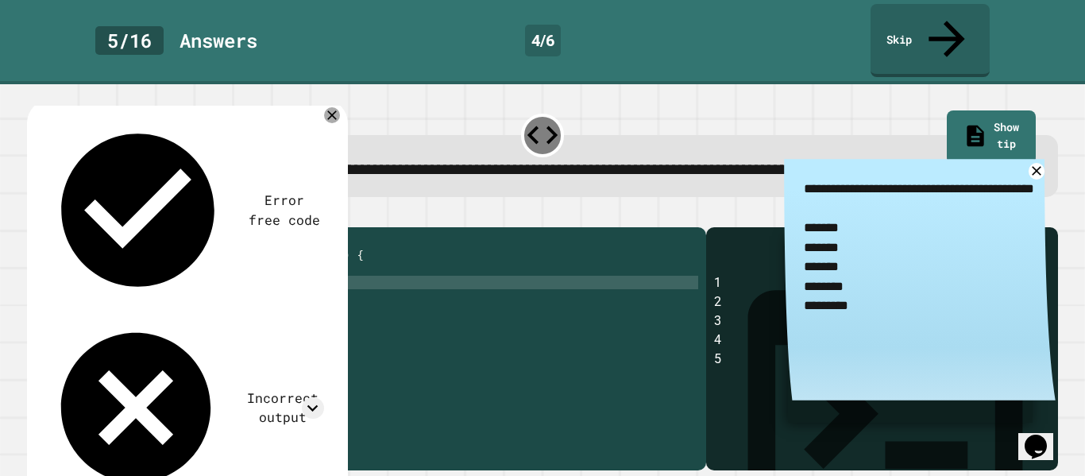
scroll to position [0, 29]
click at [35, 214] on button "button" at bounding box center [35, 214] width 0 height 0
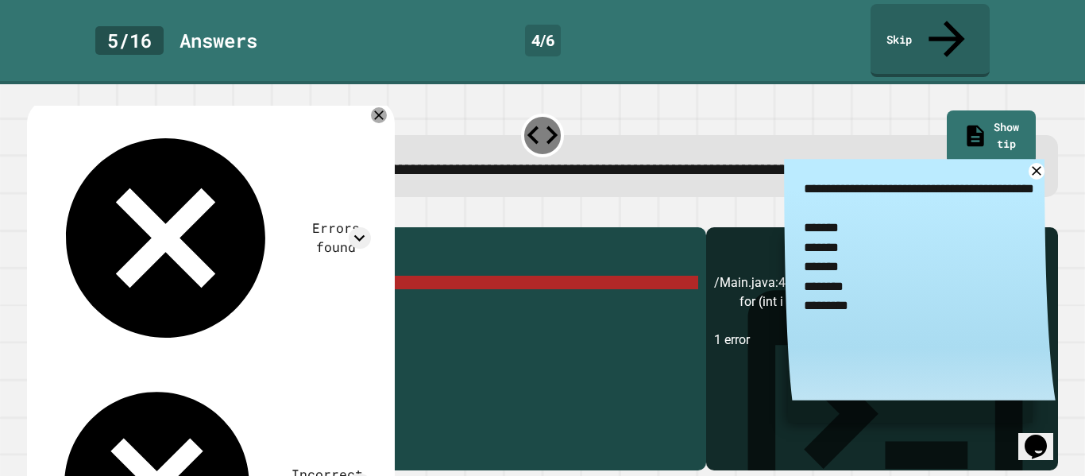
click at [1039, 168] on textarea "**********" at bounding box center [920, 266] width 272 height 215
click at [1039, 167] on icon at bounding box center [1036, 171] width 20 height 20
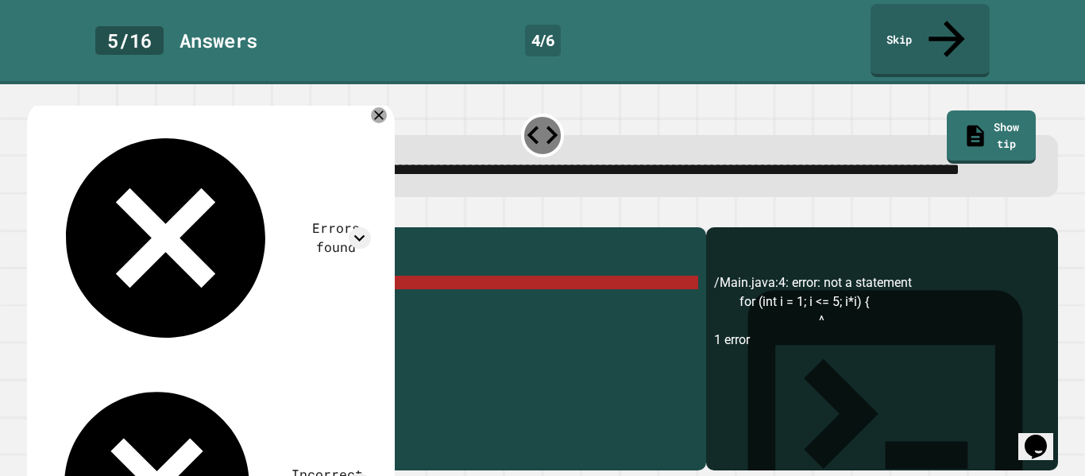
click at [290, 301] on div "public class Main { public static void main ( String [ ] args ) { for ( int i =…" at bounding box center [382, 349] width 632 height 229
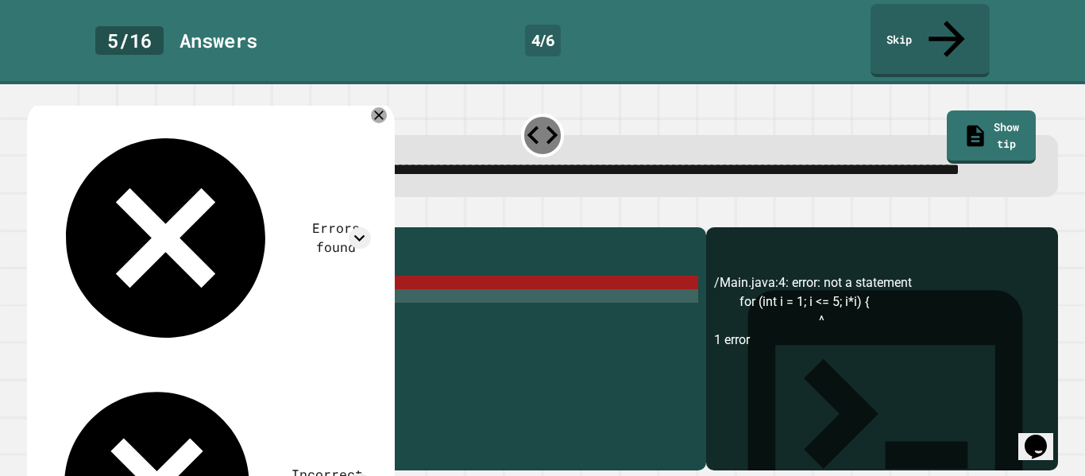
click at [290, 295] on div "public class Main { public static void main ( String [ ] args ) { for ( int i =…" at bounding box center [382, 349] width 632 height 229
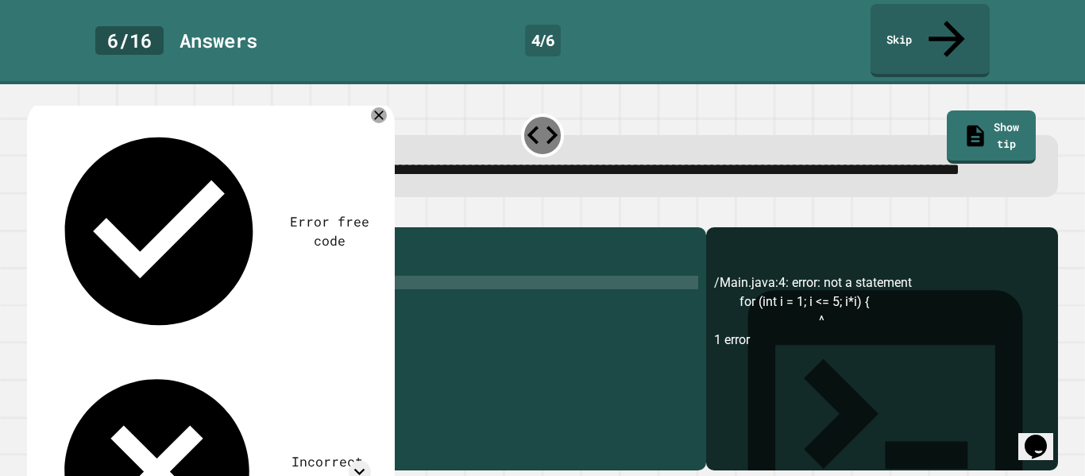
scroll to position [0, 30]
click at [61, 227] on div at bounding box center [542, 217] width 1031 height 19
click at [35, 214] on button "button" at bounding box center [35, 214] width 0 height 0
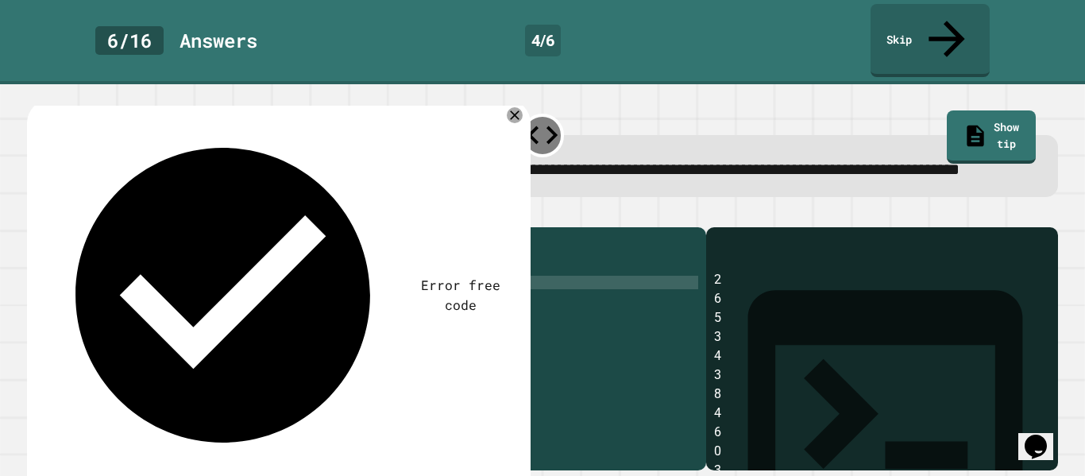
scroll to position [34, 0]
click at [280, 292] on div "public class Main { public static void main ( String [ ] args ) { for ( int i =…" at bounding box center [382, 349] width 632 height 229
click at [251, 315] on div "public class Main { public static void main ( String [ ] args ) { for ( int i =…" at bounding box center [382, 349] width 632 height 229
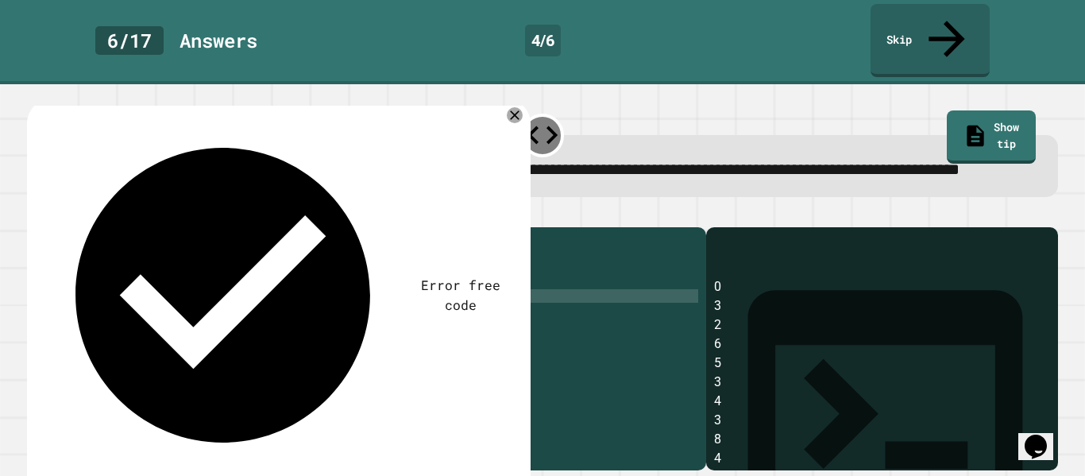
click at [391, 292] on div "public class Main { public static void main ( String [ ] args ) { for ( int i =…" at bounding box center [382, 349] width 632 height 229
type textarea "**********"
click at [35, 214] on icon "button" at bounding box center [35, 214] width 0 height 0
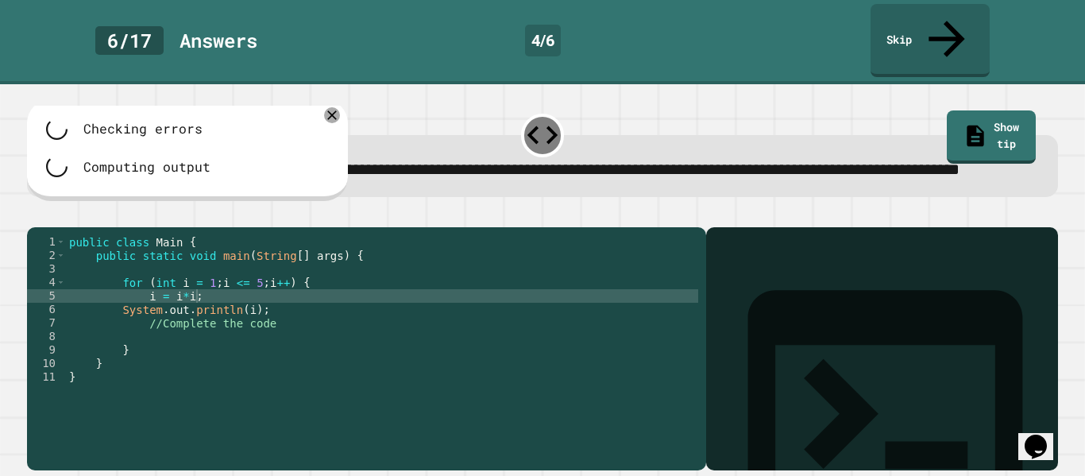
scroll to position [0, 0]
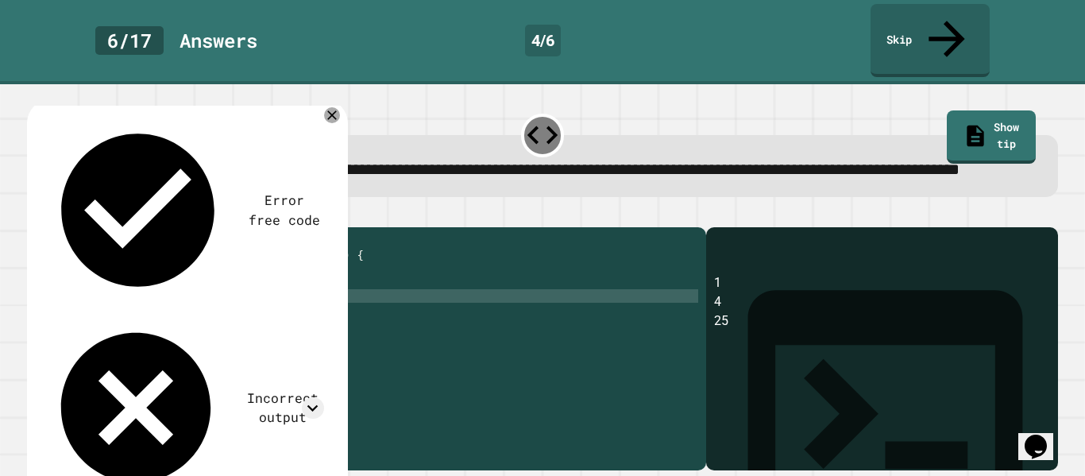
click at [147, 306] on div "public class Main { public static void main ( String [ ] args ) { for ( int i =…" at bounding box center [382, 349] width 632 height 229
click at [246, 303] on div "public class Main { public static void main ( String [ ] args ) { for ( int i =…" at bounding box center [382, 349] width 632 height 229
type textarea "*"
click at [249, 317] on div "public class Main { public static void main ( String [ ] args ) { for ( int i =…" at bounding box center [382, 349] width 632 height 229
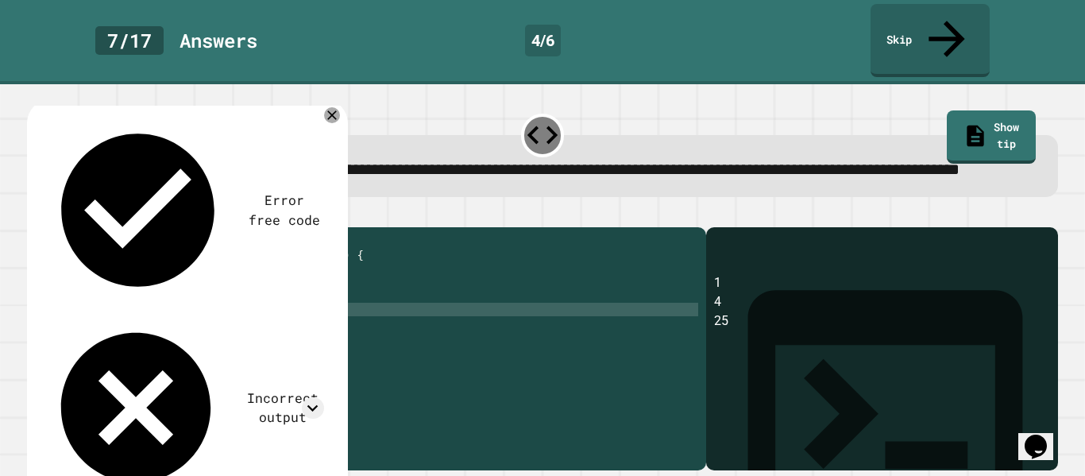
scroll to position [0, 25]
type textarea "**********"
click at [50, 218] on icon "button" at bounding box center [45, 223] width 9 height 11
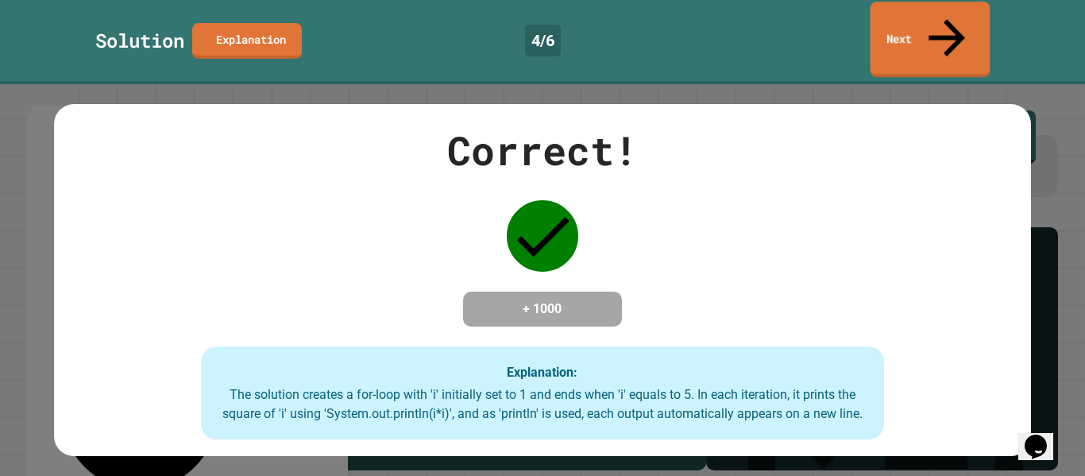
click at [899, 25] on link "Next" at bounding box center [930, 39] width 120 height 75
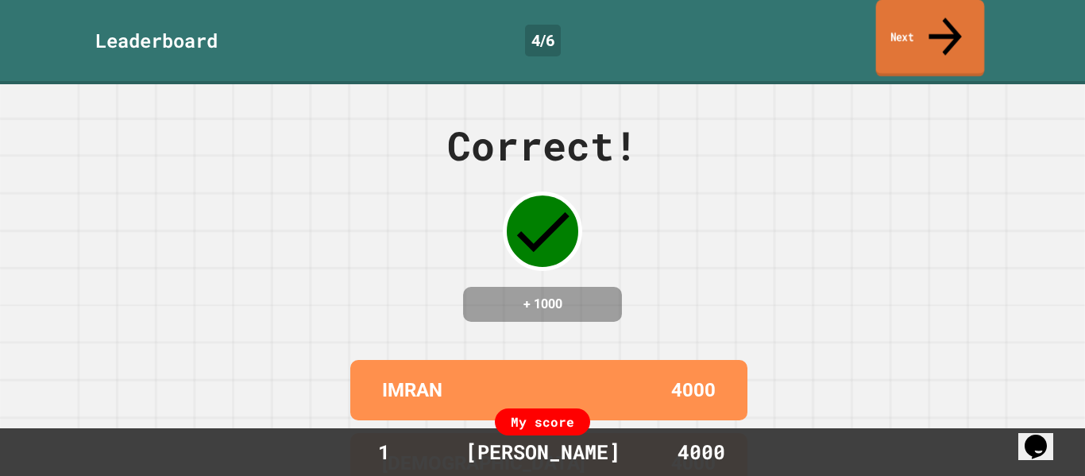
click at [927, 20] on link "Next" at bounding box center [930, 38] width 109 height 77
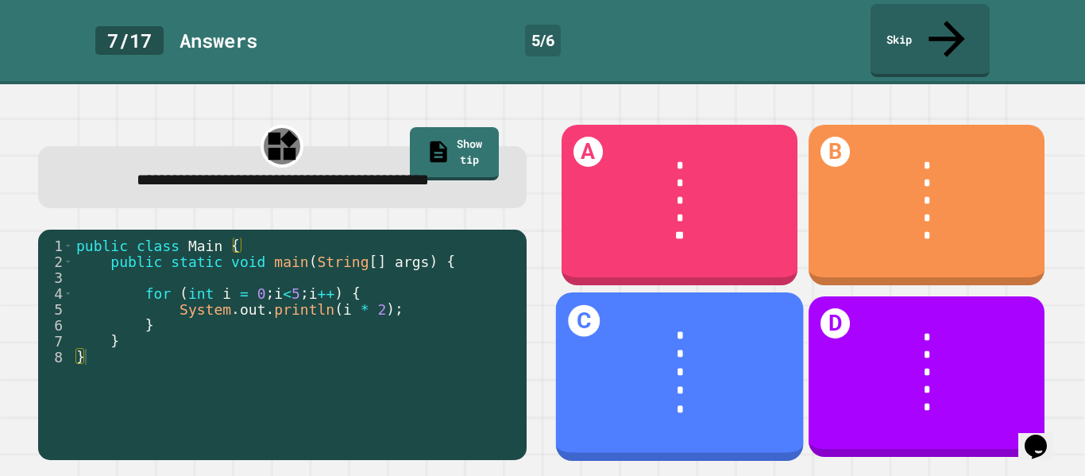
click at [646, 381] on div "*" at bounding box center [680, 390] width 200 height 18
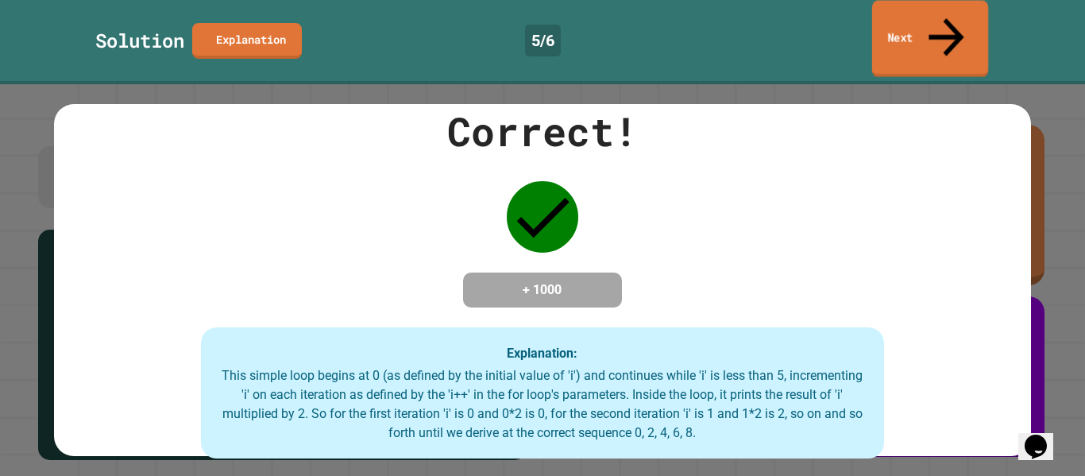
click at [939, 31] on link "Next" at bounding box center [930, 39] width 116 height 77
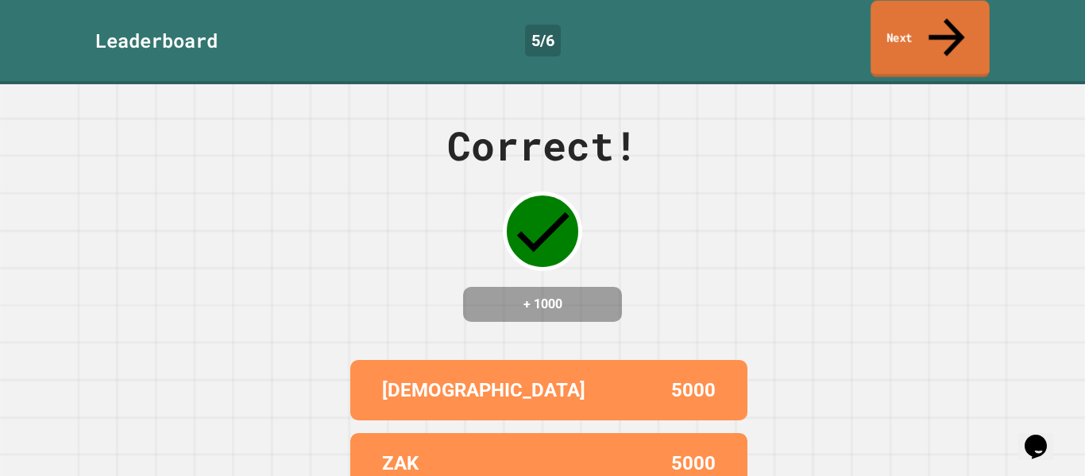
click at [901, 19] on link "Next" at bounding box center [929, 39] width 119 height 77
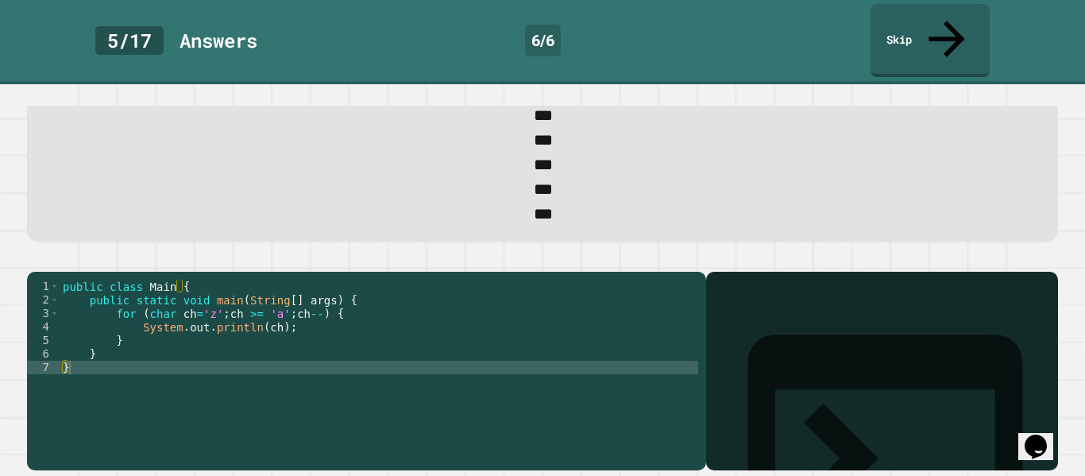
scroll to position [114, 0]
click at [290, 336] on div "public class Main { public static void main ( String [ ] args ) { for ( char ch…" at bounding box center [379, 374] width 638 height 189
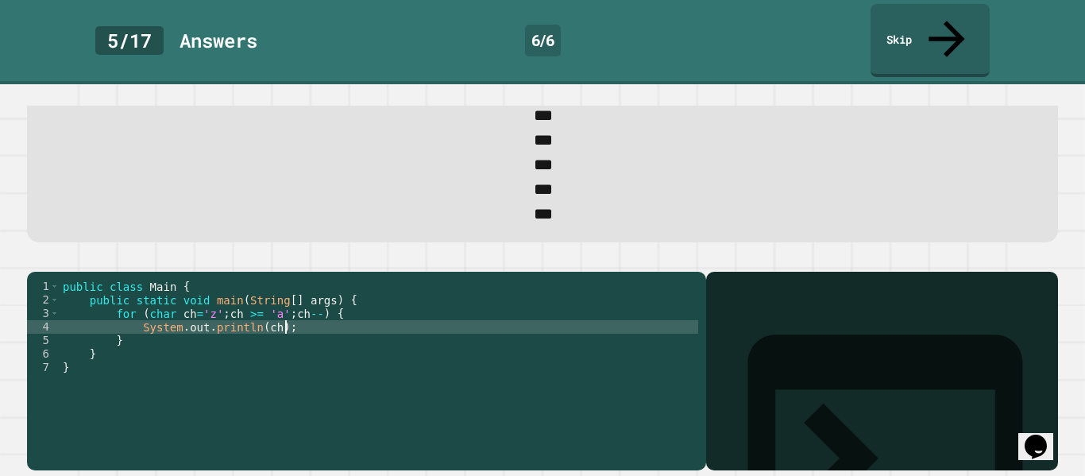
click at [281, 350] on div "public class Main { public static void main ( String [ ] args ) { for ( char ch…" at bounding box center [379, 374] width 638 height 189
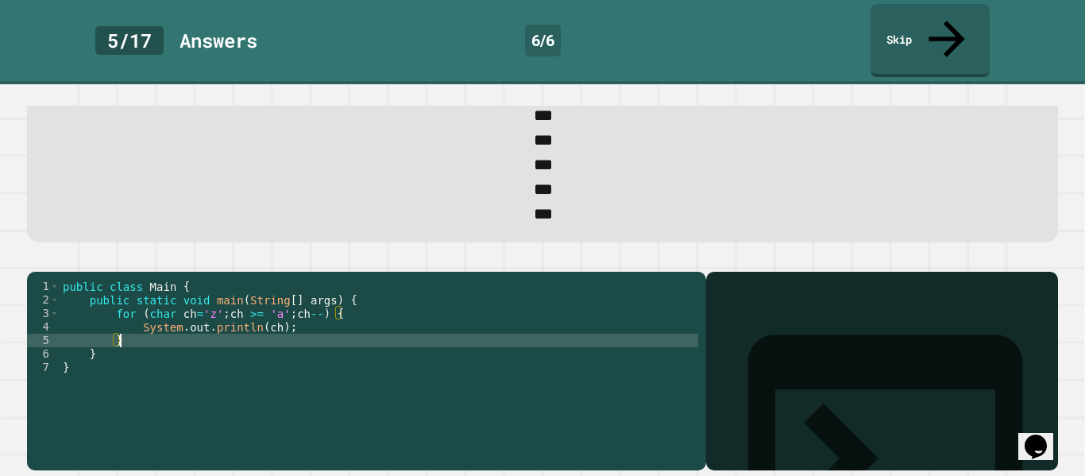
click at [293, 340] on div "public class Main { public static void main ( String [ ] args ) { for ( char ch…" at bounding box center [379, 374] width 638 height 189
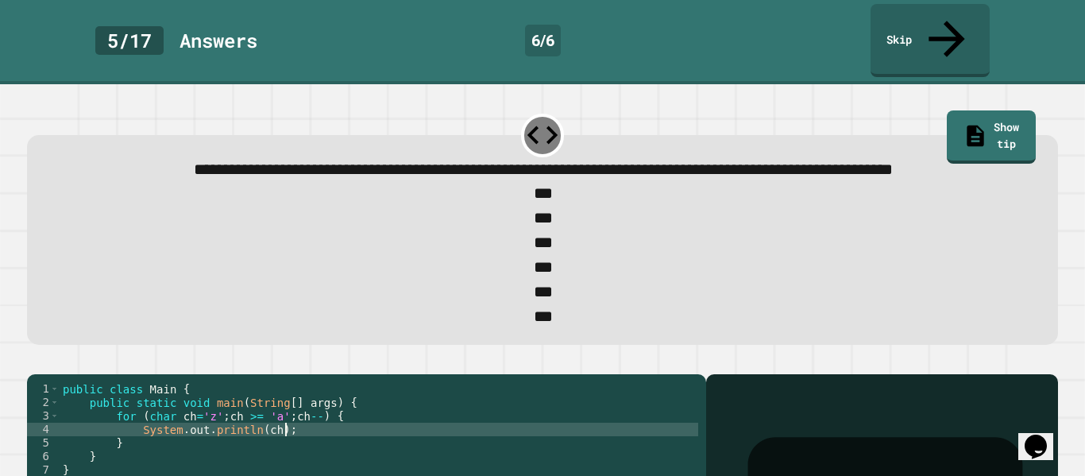
scroll to position [0, 0]
click at [963, 110] on link "Show tip" at bounding box center [991, 136] width 90 height 53
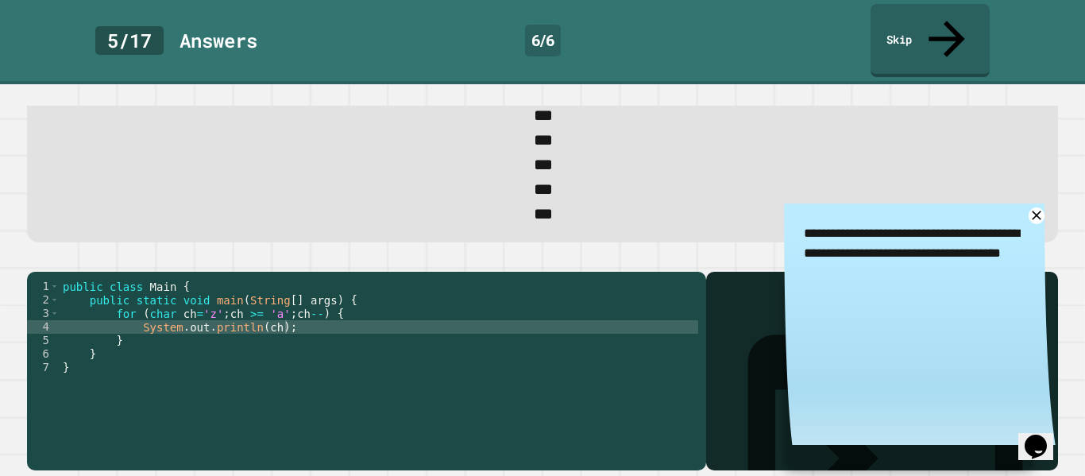
scroll to position [121, 0]
click at [35, 259] on icon "button" at bounding box center [35, 259] width 0 height 0
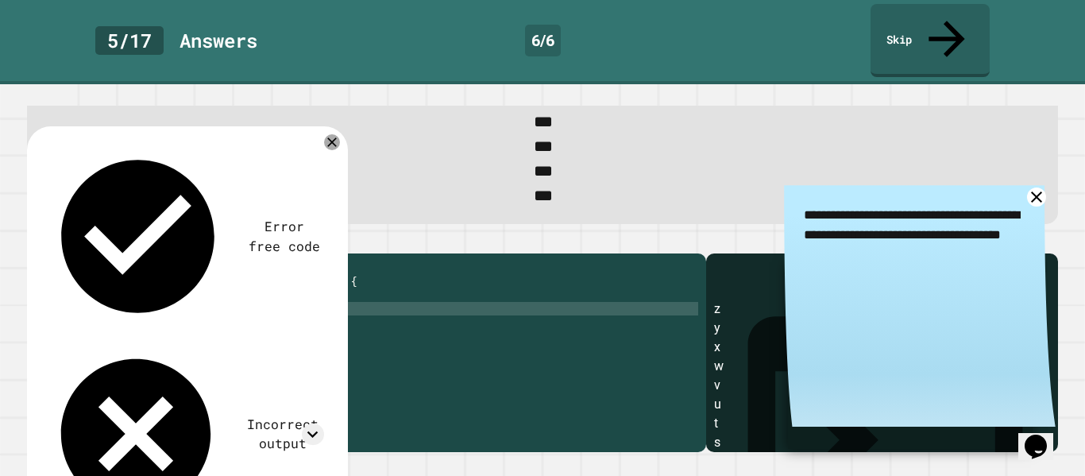
click at [1035, 195] on icon at bounding box center [1036, 197] width 20 height 20
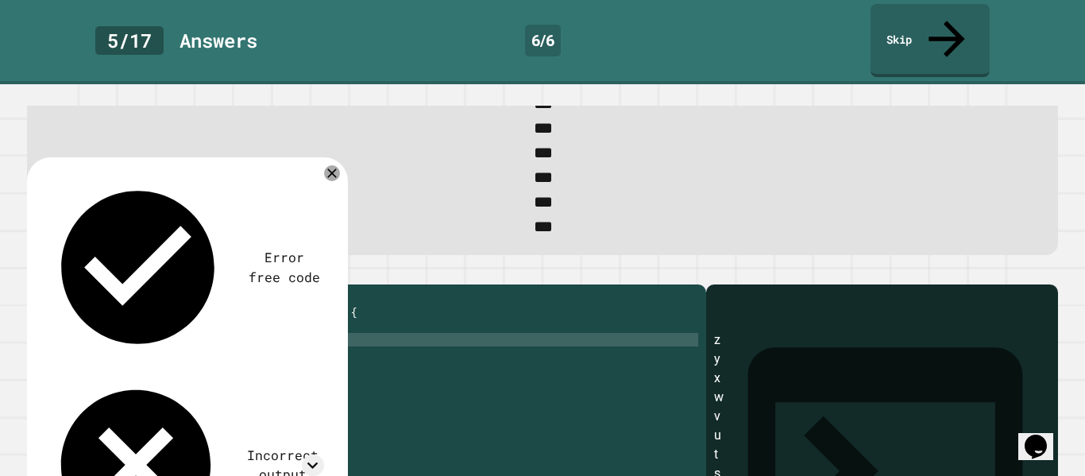
scroll to position [91, 0]
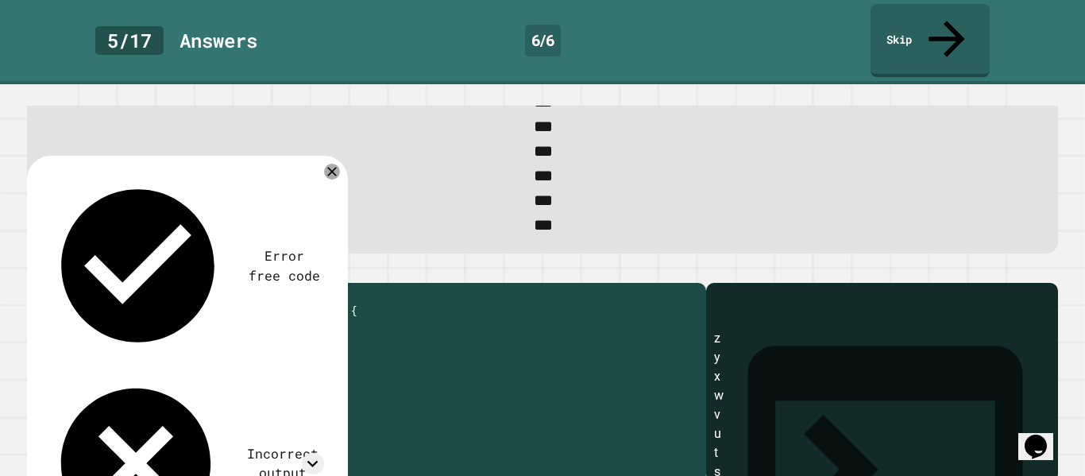
drag, startPoint x: 227, startPoint y: 344, endPoint x: 276, endPoint y: 342, distance: 48.5
click at [276, 342] on div "public class Main { public static void main ( String [ ] args ) { for ( char ch…" at bounding box center [379, 385] width 638 height 189
click at [229, 343] on div "public class Main { public static void main ( String [ ] args ) { for ( char ch…" at bounding box center [379, 372] width 638 height 162
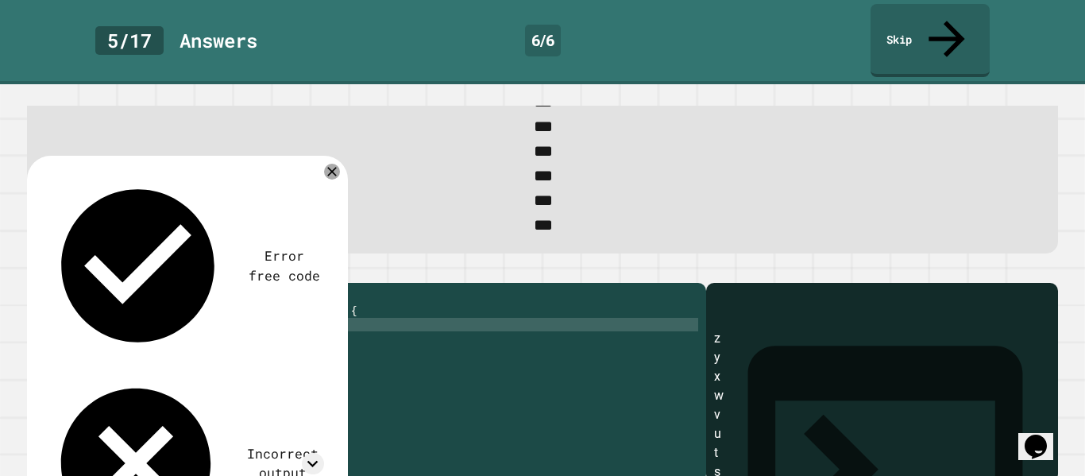
click at [276, 349] on div "public class Main { public static void main ( String [ ] args ) { for ( char ch…" at bounding box center [379, 385] width 638 height 189
click at [205, 345] on div "public class Main { public static void main ( String [ ] args ) { for ( char ch…" at bounding box center [379, 385] width 638 height 189
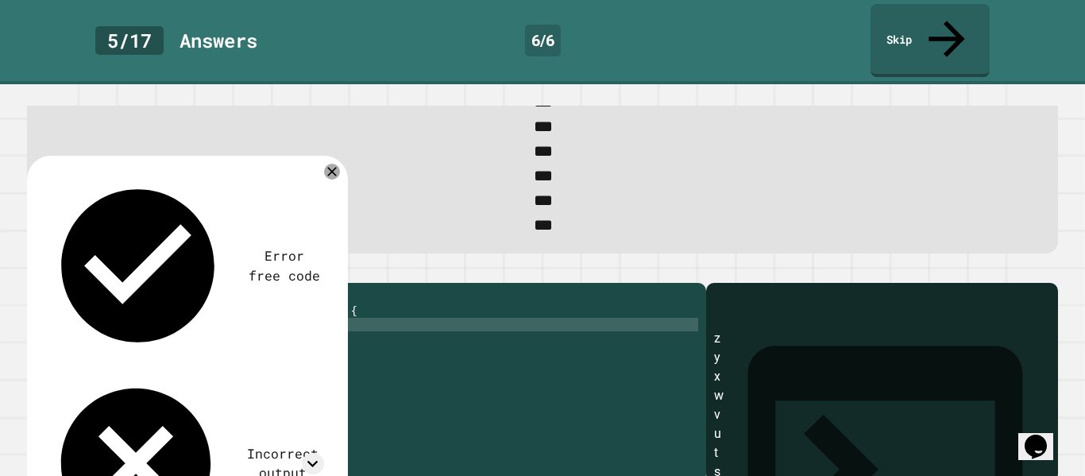
scroll to position [0, 19]
click at [35, 270] on icon "button" at bounding box center [35, 270] width 0 height 0
click at [316, 344] on div "public class Main { public static void main ( String [ ] args ) { for ( char ch…" at bounding box center [379, 385] width 638 height 189
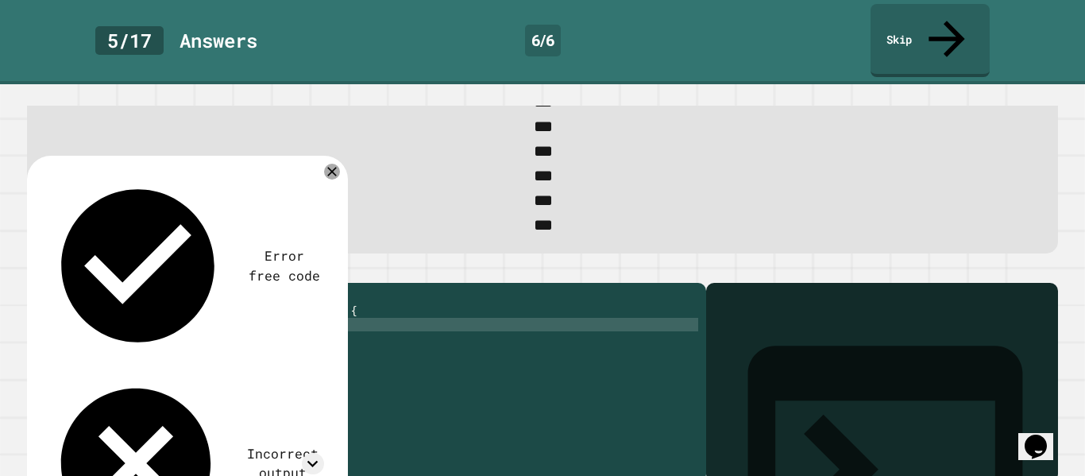
click at [48, 276] on icon "button" at bounding box center [45, 279] width 9 height 11
click at [318, 345] on div "public class Main { public static void main ( String [ ] args ) { for ( char ch…" at bounding box center [379, 385] width 638 height 189
click at [202, 350] on div "public class Main { public static void main ( String [ ] args ) { for ( char ch…" at bounding box center [379, 385] width 638 height 189
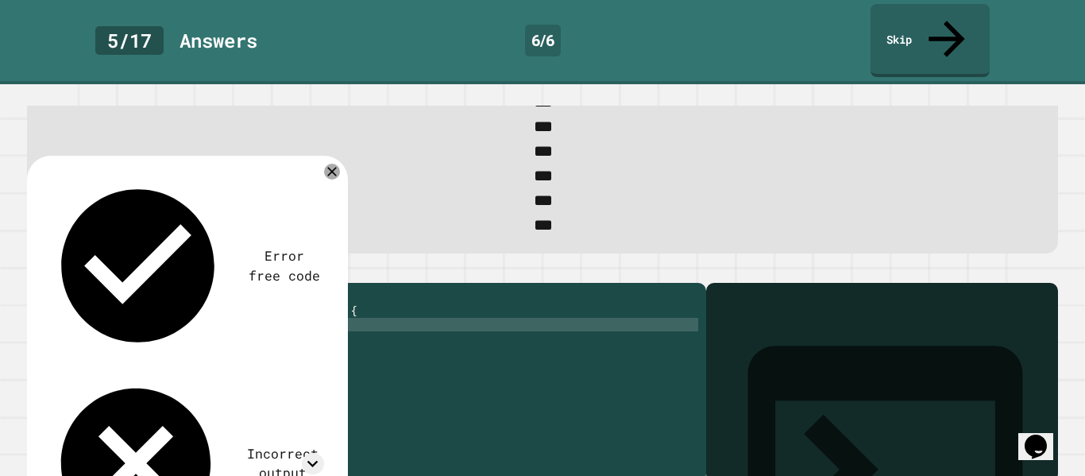
click at [35, 270] on icon "button" at bounding box center [35, 270] width 0 height 0
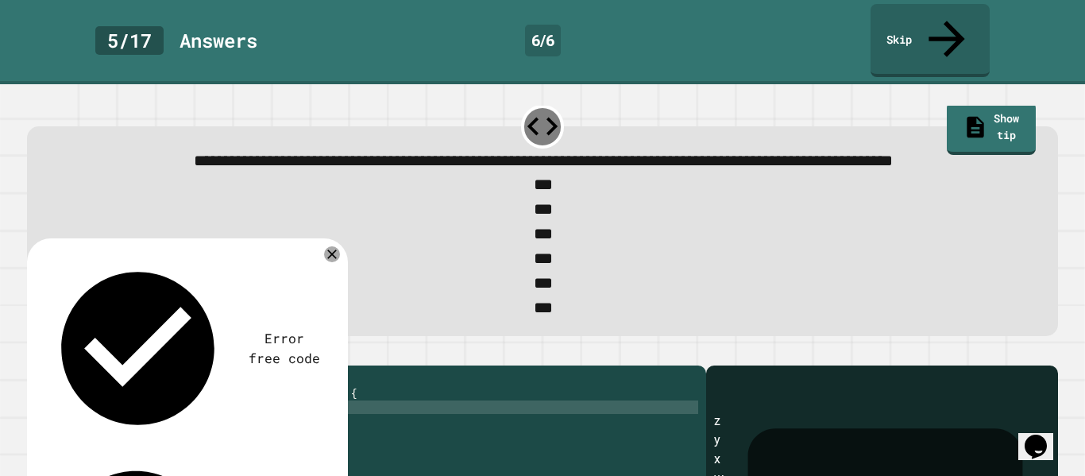
scroll to position [6, 0]
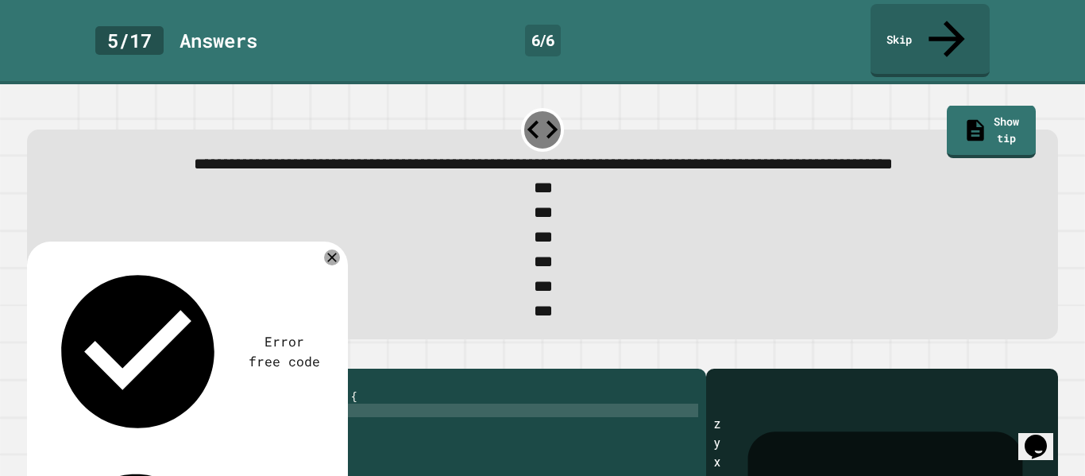
click at [35, 356] on button "button" at bounding box center [35, 356] width 0 height 0
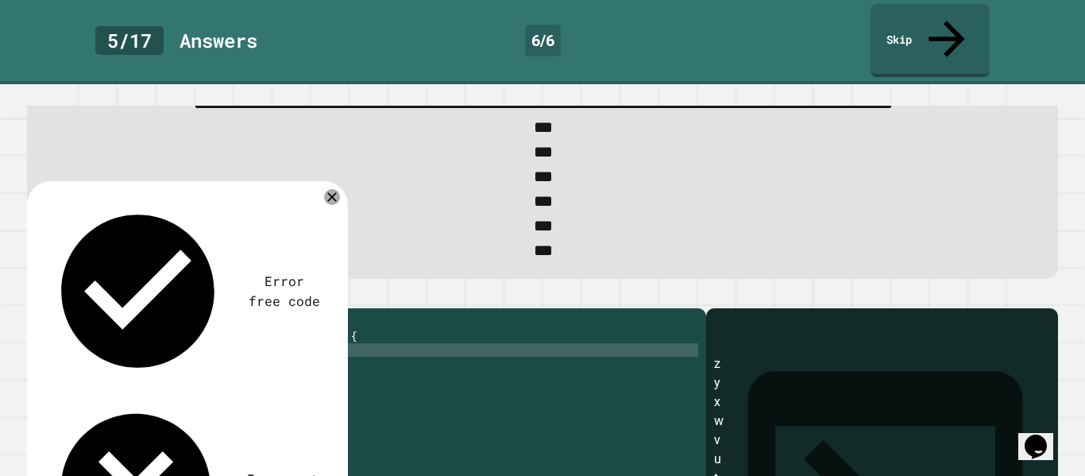
scroll to position [73, 0]
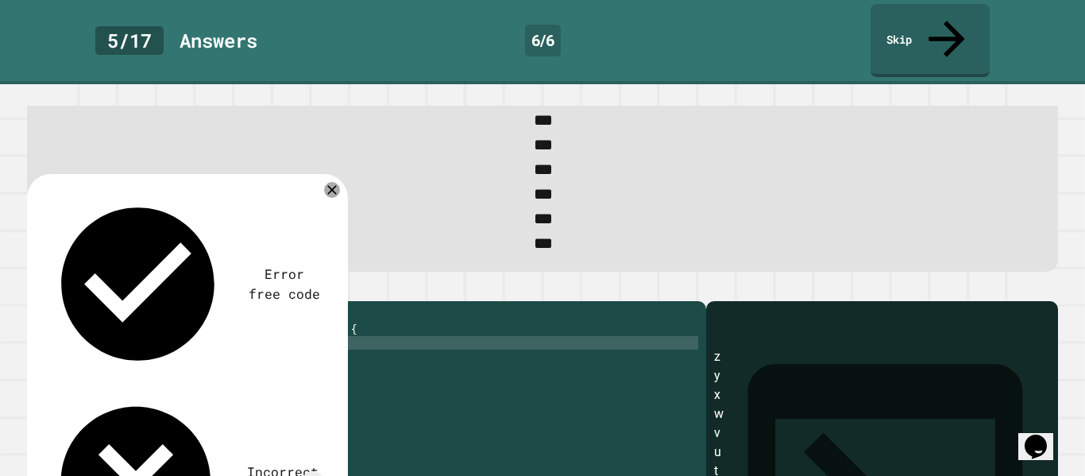
click at [273, 362] on div "public class Main { public static void main ( String [ ] args ) { for ( char ch…" at bounding box center [379, 403] width 638 height 189
click at [35, 288] on icon "button" at bounding box center [35, 288] width 0 height 0
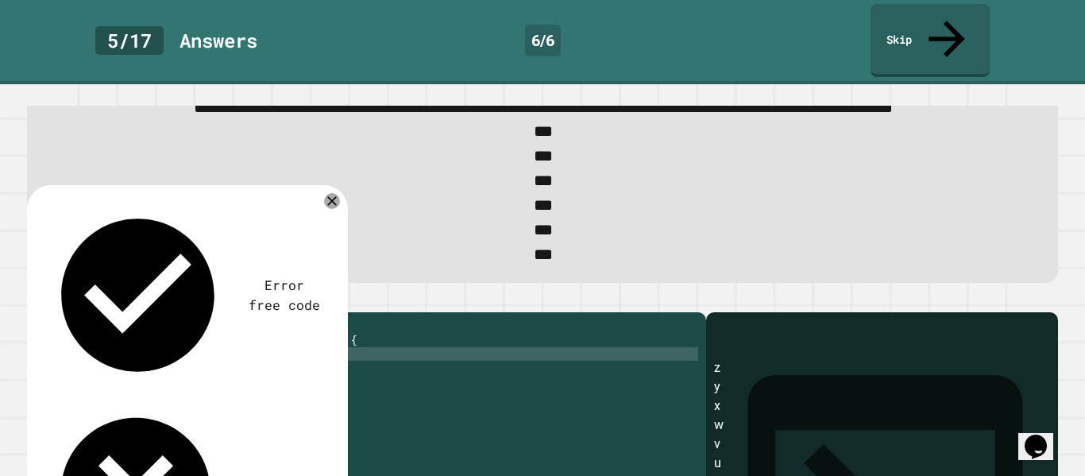
scroll to position [121, 0]
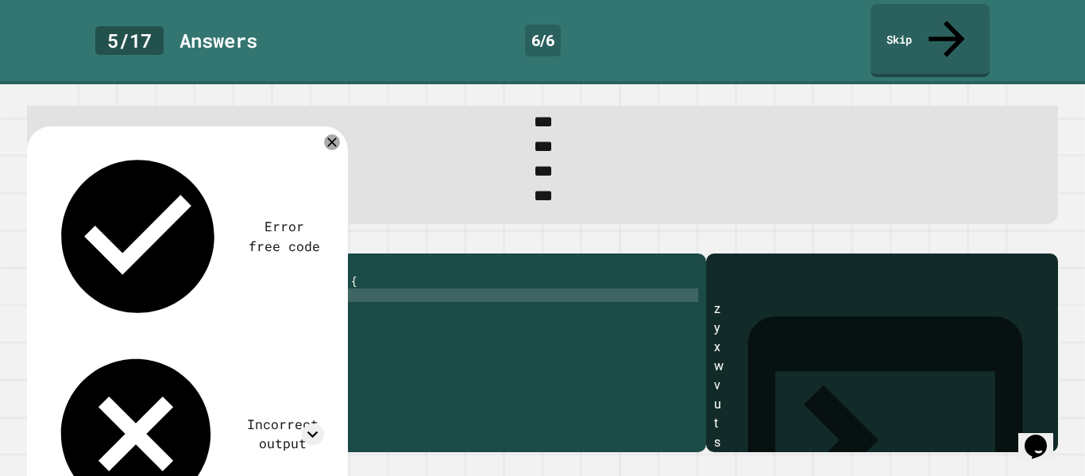
click at [326, 312] on div "public class Main { public static void main ( String [ ] args ) { for ( char ch…" at bounding box center [379, 355] width 638 height 189
click at [35, 241] on icon "button" at bounding box center [35, 241] width 0 height 0
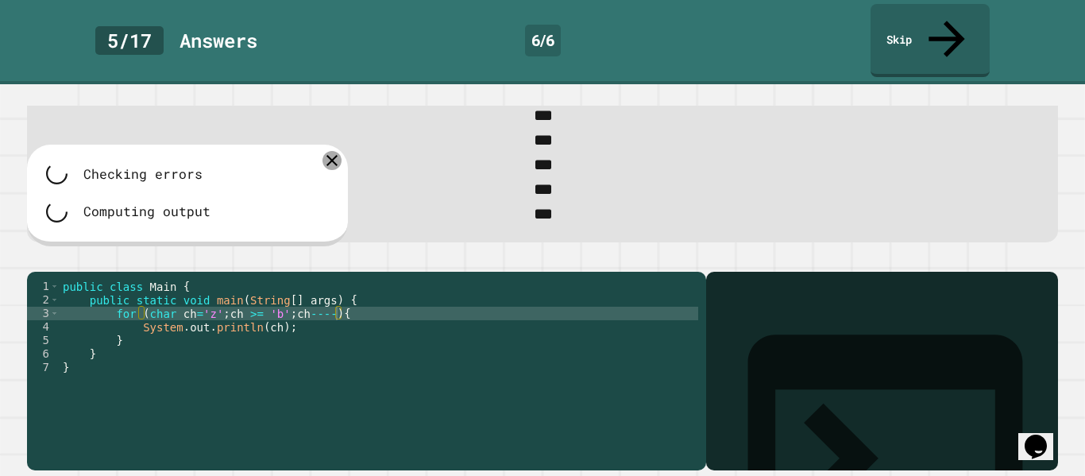
click at [332, 151] on icon at bounding box center [331, 160] width 19 height 19
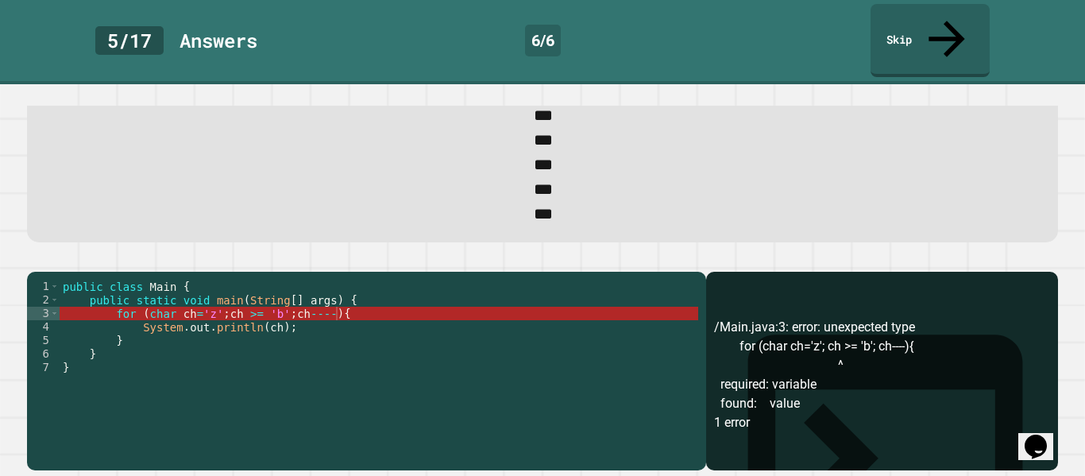
click at [283, 317] on div "public class Main { public static void main ( String [ ] args ) { for ( char ch…" at bounding box center [379, 374] width 638 height 189
click at [336, 313] on div "public class Main { public static void main ( String [ ] args ) { for ( char ch…" at bounding box center [379, 374] width 638 height 189
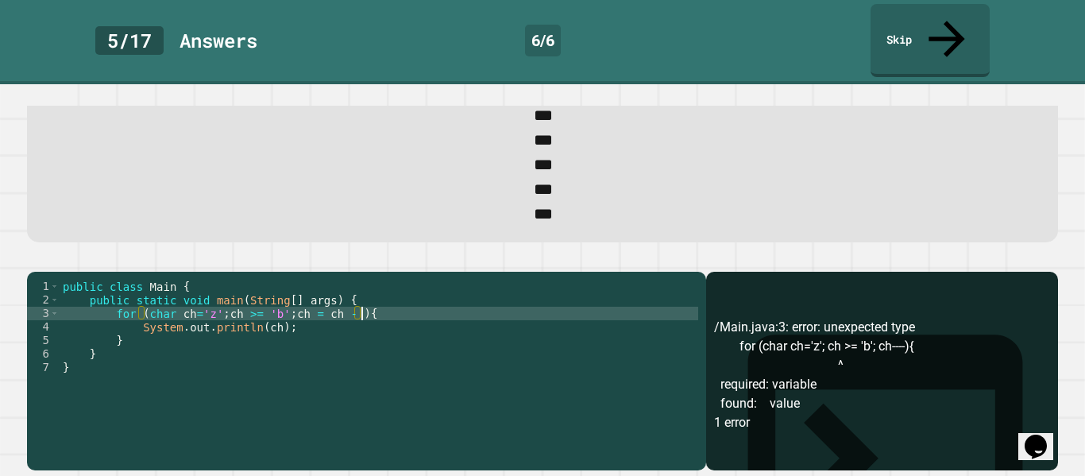
scroll to position [0, 39]
click at [71, 266] on div at bounding box center [542, 262] width 1031 height 19
click at [35, 259] on icon "button" at bounding box center [35, 259] width 0 height 0
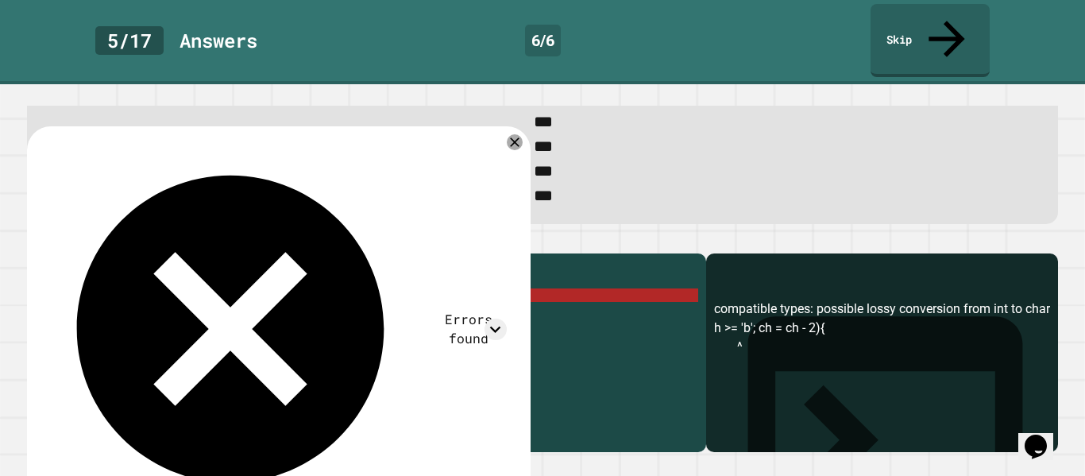
scroll to position [0, 0]
click at [364, 314] on div "public class Main { public static void main ( String [ ] args ) { for ( char ch…" at bounding box center [379, 355] width 638 height 189
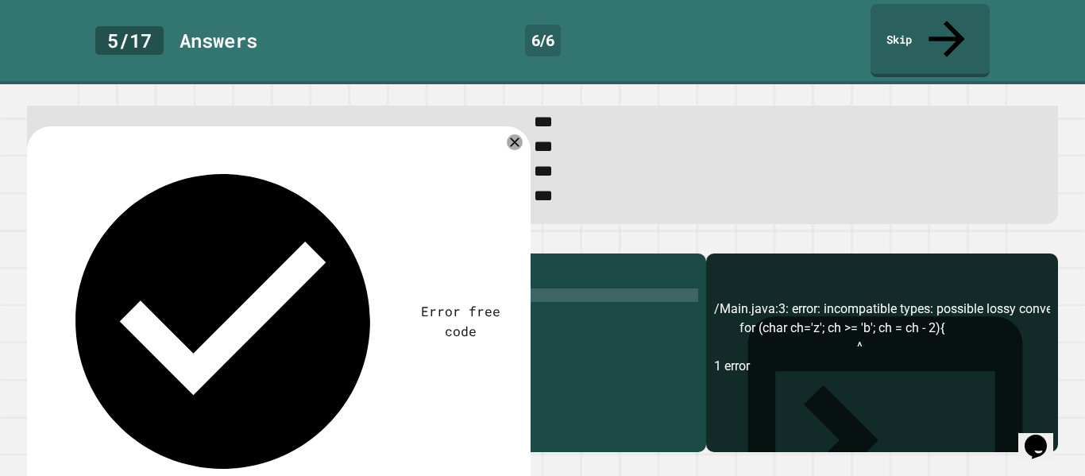
scroll to position [0, 34]
type textarea "**********"
click at [35, 241] on icon "button" at bounding box center [35, 241] width 0 height 0
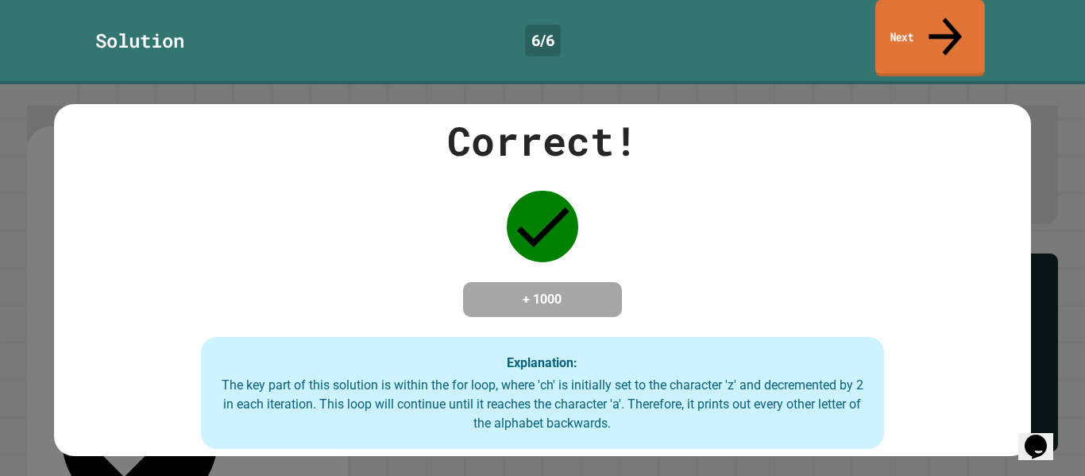
click at [912, 9] on link "Next" at bounding box center [930, 38] width 110 height 77
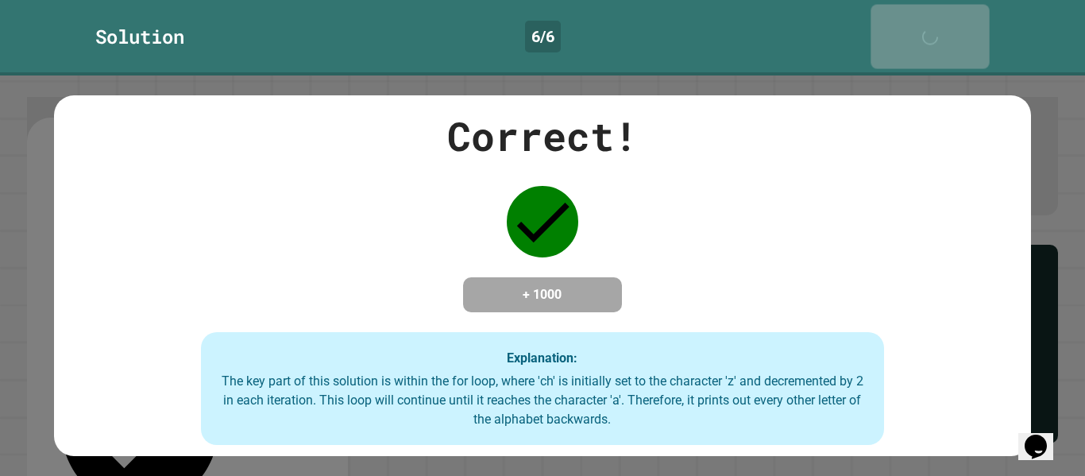
scroll to position [119, 0]
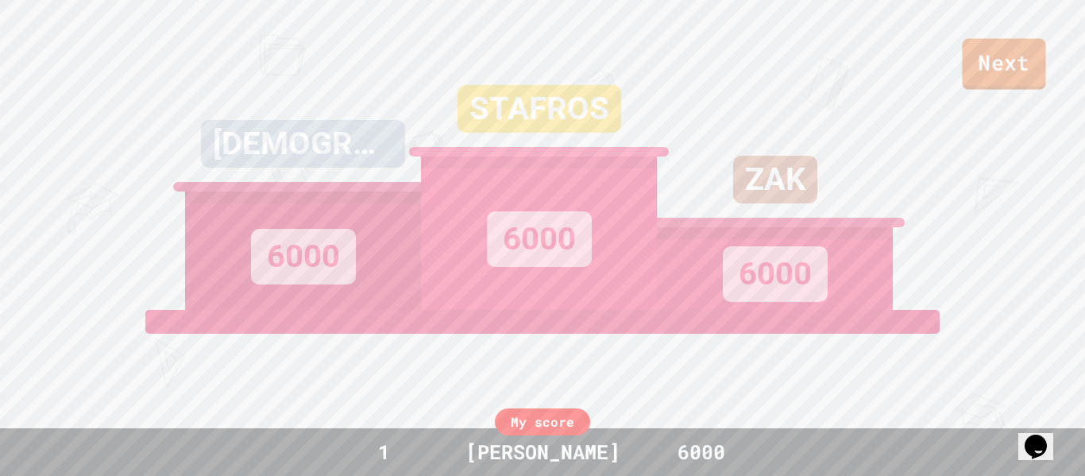
click at [997, 45] on link "Next" at bounding box center [1003, 64] width 83 height 51
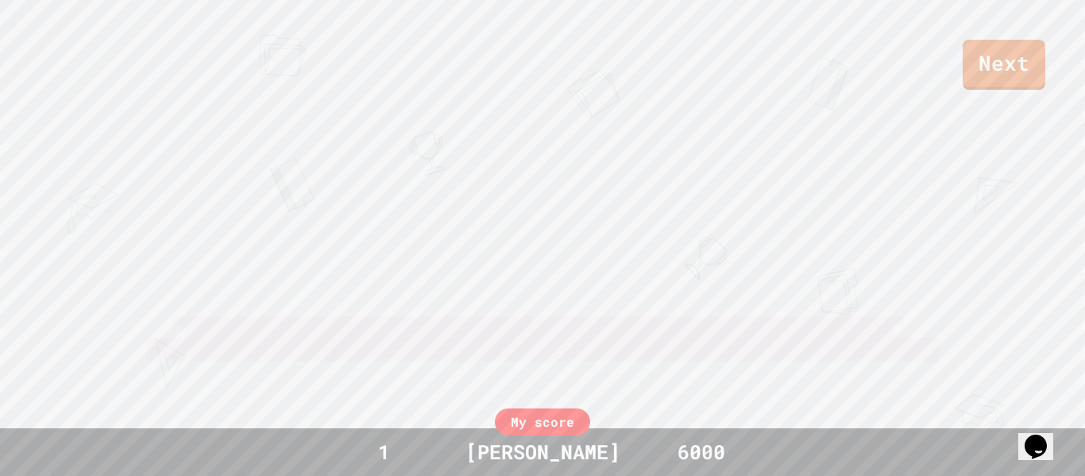
click at [467, 408] on link "View leaderboard" at bounding box center [542, 426] width 302 height 51
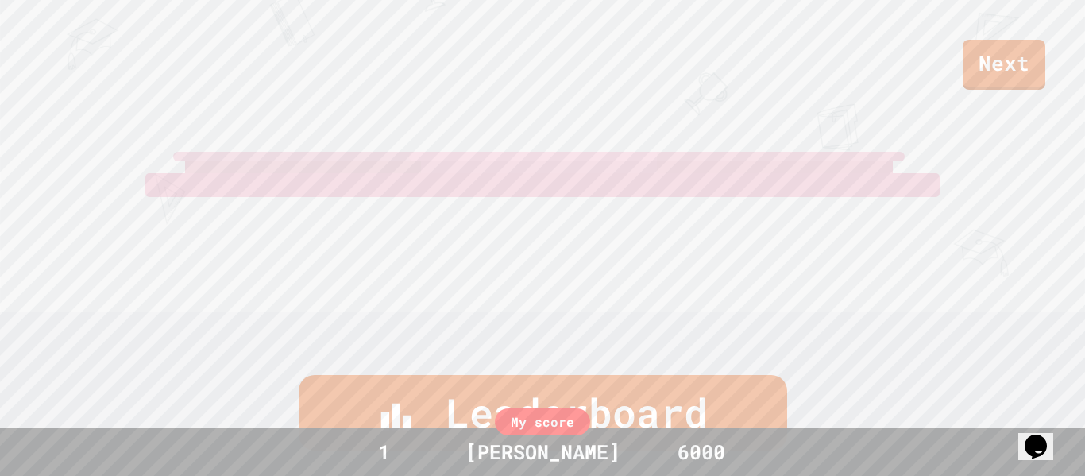
scroll to position [476, 0]
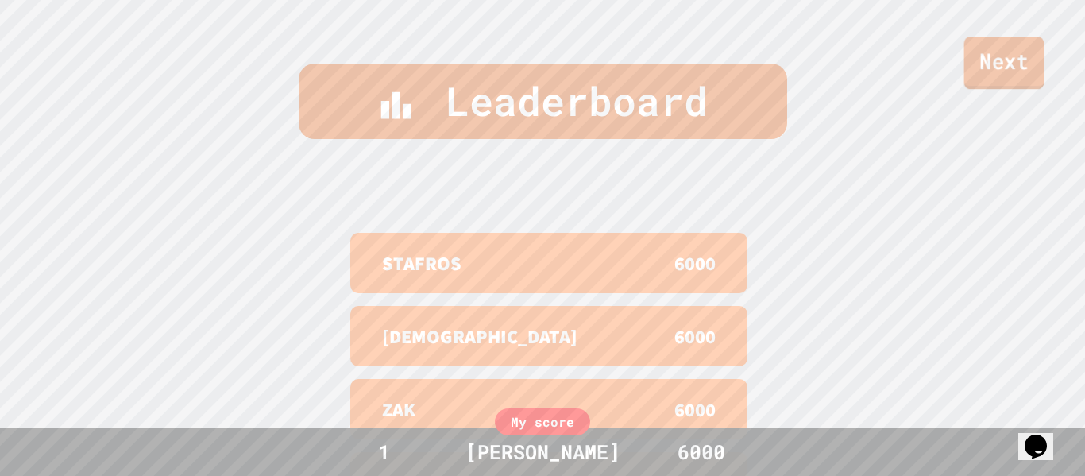
click at [1006, 70] on link "Next" at bounding box center [1004, 63] width 80 height 52
